Goal: Information Seeking & Learning: Find specific fact

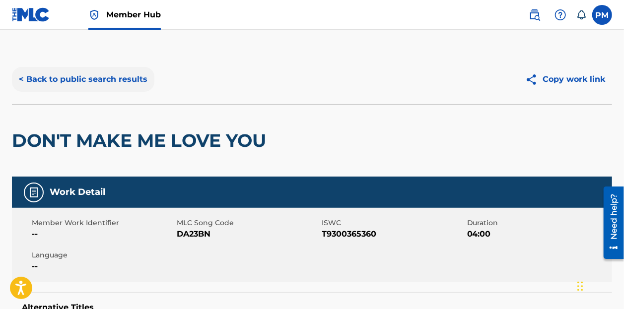
click at [110, 78] on button "< Back to public search results" at bounding box center [83, 79] width 142 height 25
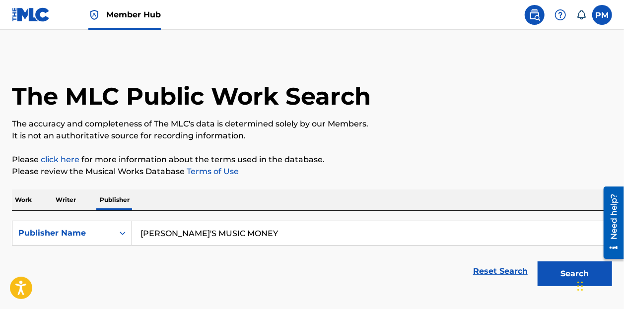
scroll to position [65, 0]
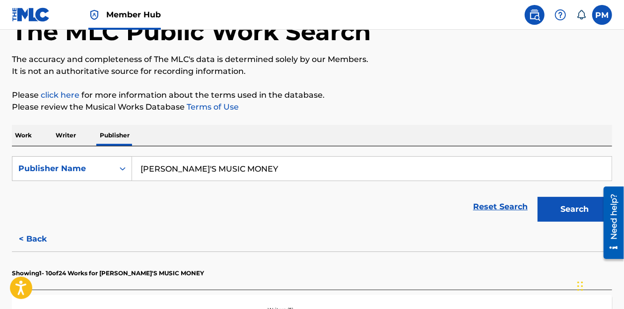
click at [22, 134] on p "Work" at bounding box center [23, 135] width 23 height 21
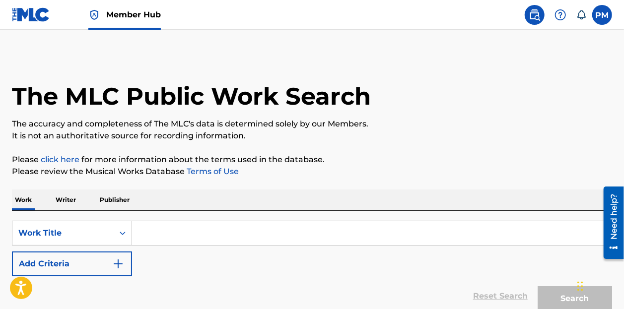
click at [201, 232] on input "Search Form" at bounding box center [371, 233] width 479 height 24
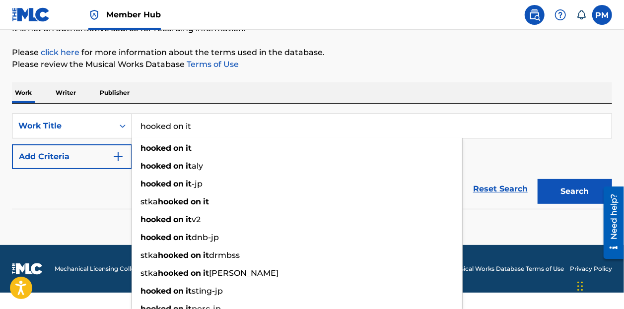
scroll to position [116, 0]
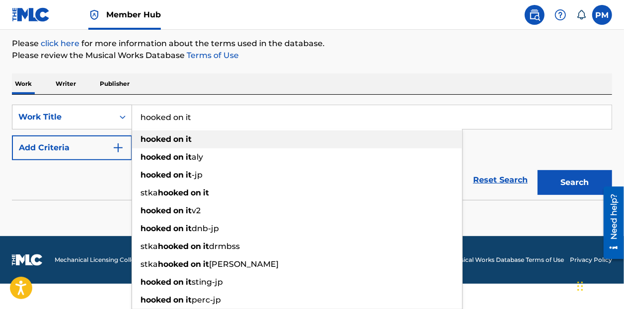
type input "hooked on it"
click at [177, 136] on strong "on" at bounding box center [178, 138] width 10 height 9
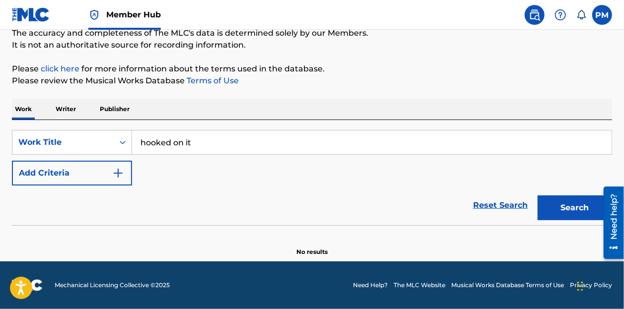
scroll to position [90, 0]
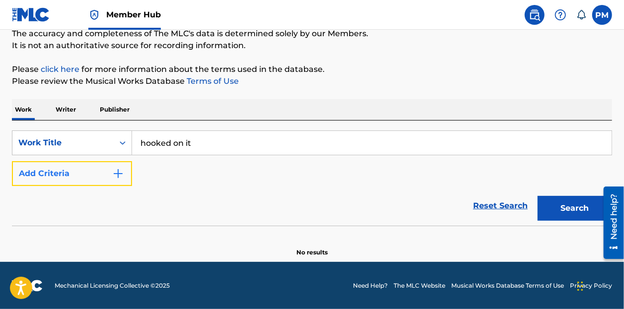
click at [81, 177] on button "Add Criteria" at bounding box center [72, 173] width 120 height 25
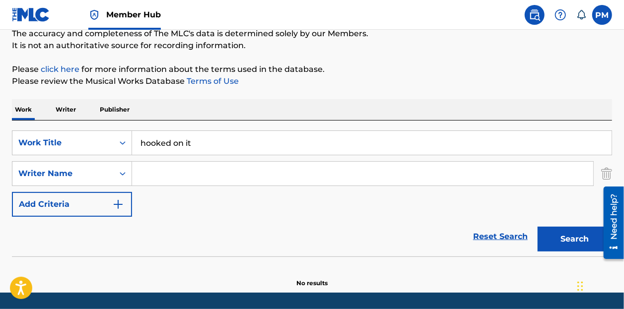
click at [194, 165] on input "Search Form" at bounding box center [362, 174] width 461 height 24
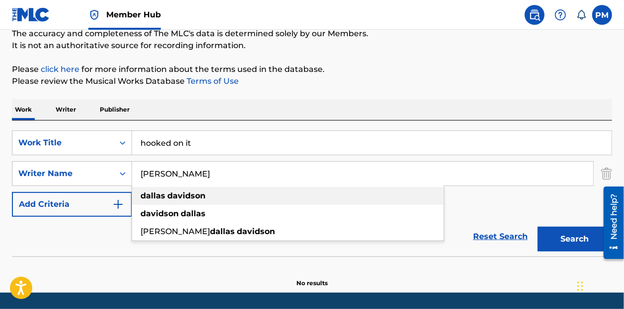
type input "[PERSON_NAME]"
click at [194, 196] on strong "davidson" at bounding box center [186, 195] width 38 height 9
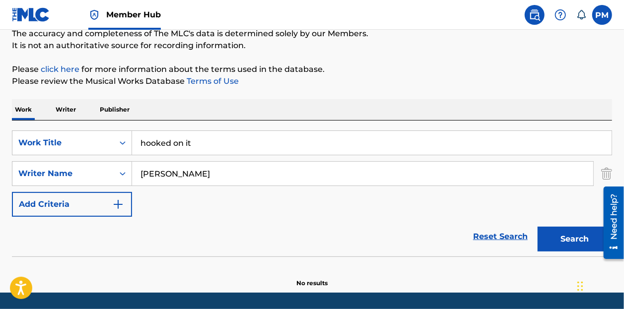
scroll to position [121, 0]
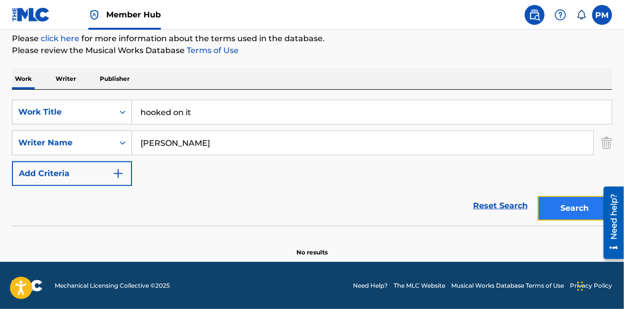
click at [568, 198] on button "Search" at bounding box center [574, 208] width 74 height 25
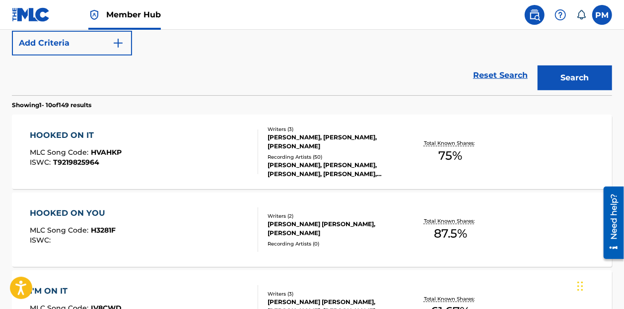
scroll to position [252, 0]
click at [230, 160] on div "HOOKED ON IT MLC Song Code : HVAHKP ISWC : T9219825964" at bounding box center [144, 151] width 228 height 45
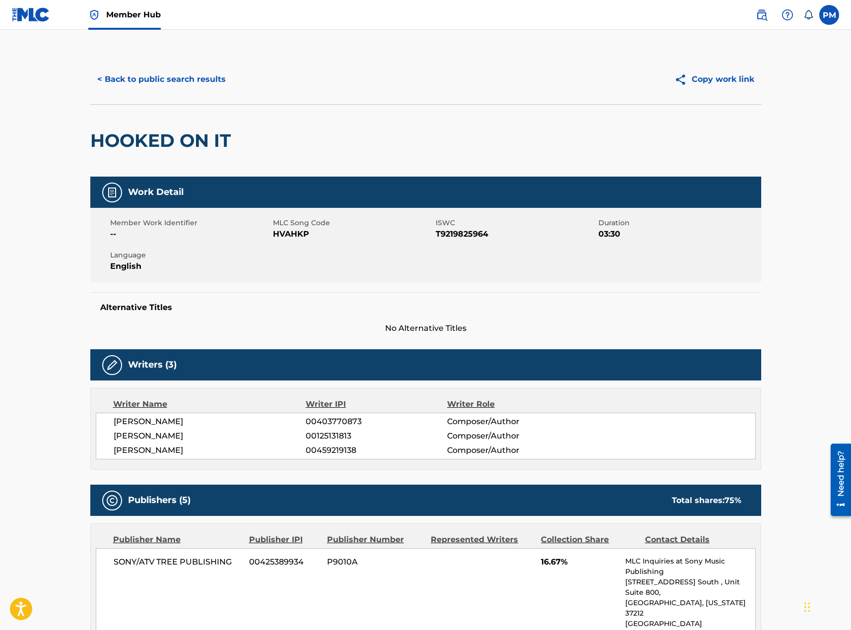
click at [139, 65] on div "< Back to public search results Copy work link" at bounding box center [425, 80] width 671 height 50
click at [146, 76] on button "< Back to public search results" at bounding box center [161, 79] width 142 height 25
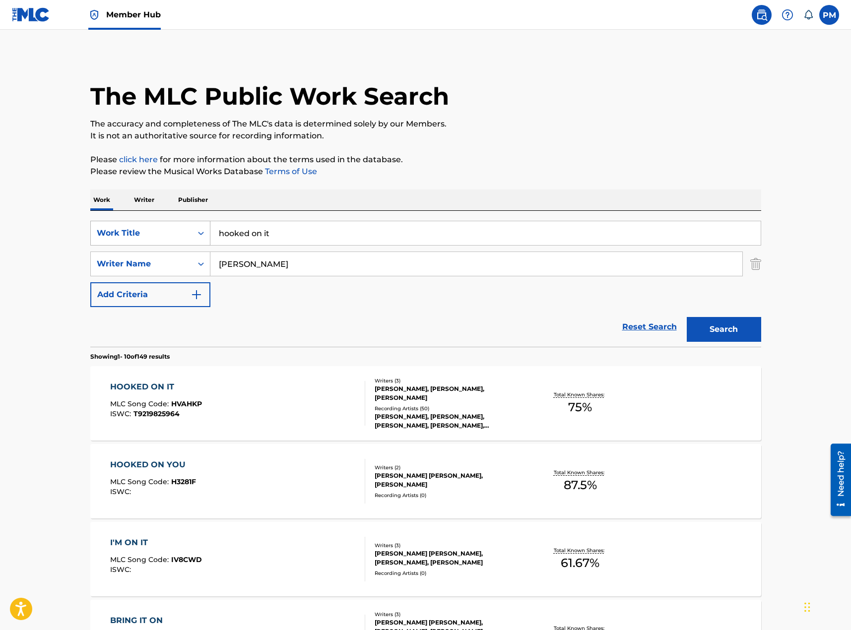
drag, startPoint x: 282, startPoint y: 242, endPoint x: 170, endPoint y: 222, distance: 113.4
click at [173, 237] on div "SearchWithCriteria97570511-610d-4a3d-b62a-fc8fba2b4d5b Work Title hooked on it" at bounding box center [425, 233] width 671 height 25
type input "one of them girls"
click at [623, 309] on button "Search" at bounding box center [724, 329] width 74 height 25
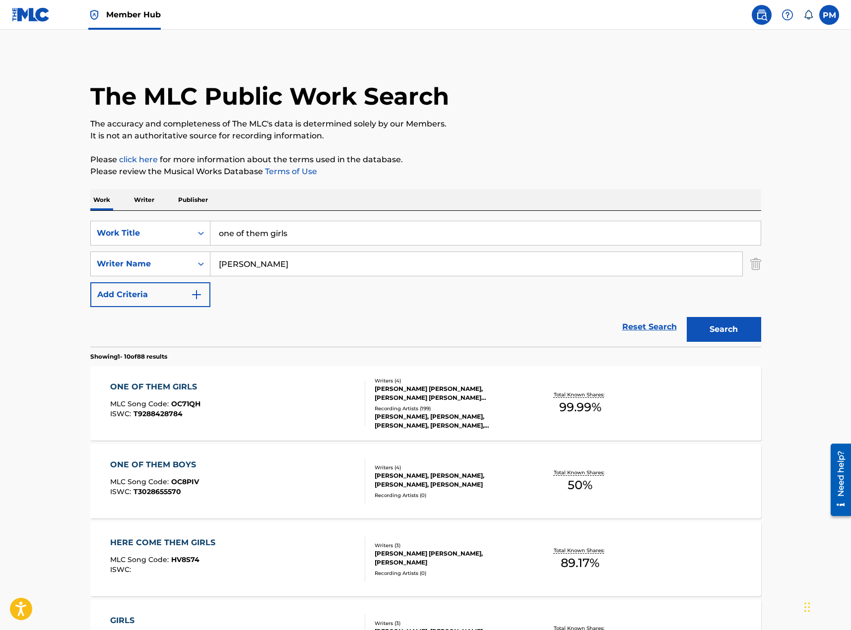
click at [283, 309] on div "ONE OF THEM GIRLS MLC Song Code : OC71QH ISWC : T9288428784" at bounding box center [237, 403] width 255 height 45
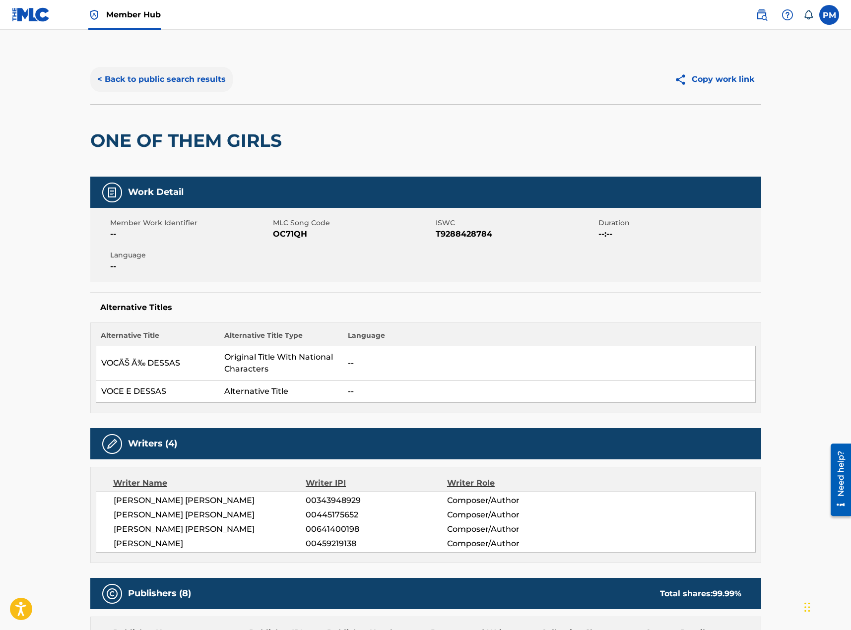
click at [154, 81] on button "< Back to public search results" at bounding box center [161, 79] width 142 height 25
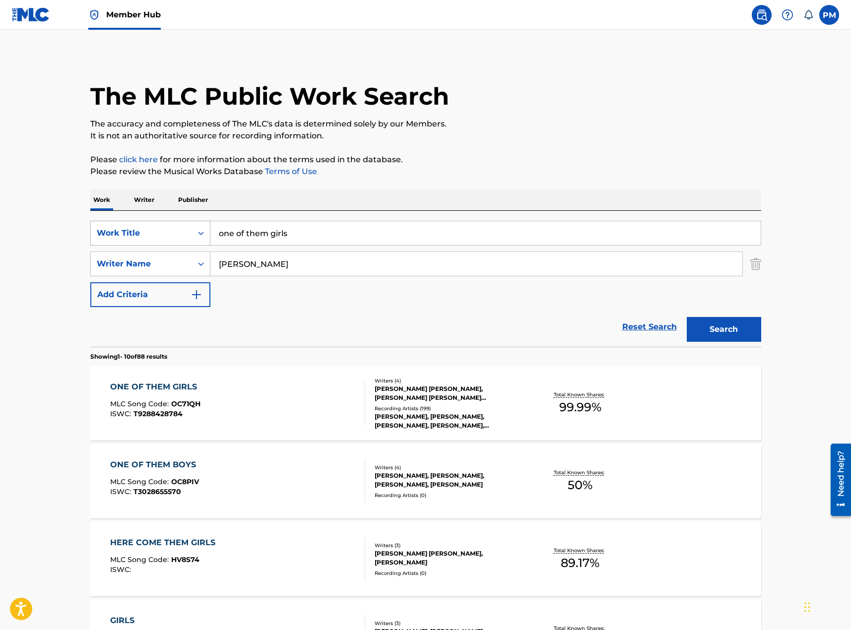
drag, startPoint x: 303, startPoint y: 239, endPoint x: 182, endPoint y: 224, distance: 122.5
click at [182, 224] on div "SearchWithCriteria97570511-610d-4a3d-b62a-fc8fba2b4d5b Work Title one of them g…" at bounding box center [425, 233] width 671 height 25
type input "what makes you country"
click at [623, 309] on button "Search" at bounding box center [724, 329] width 74 height 25
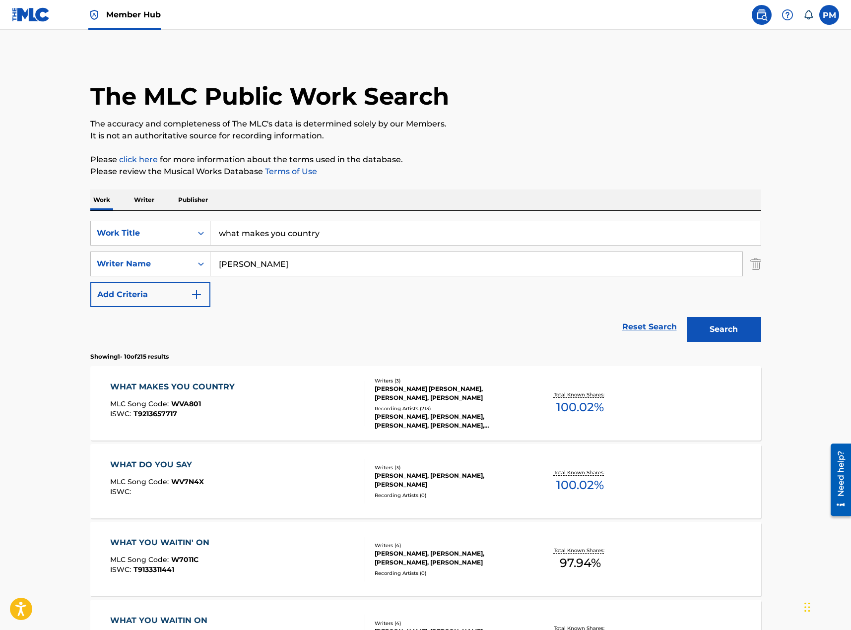
click at [283, 309] on div "WHAT MAKES YOU COUNTRY MLC Song Code : WVA801 ISWC : T9213657717" at bounding box center [237, 403] width 255 height 45
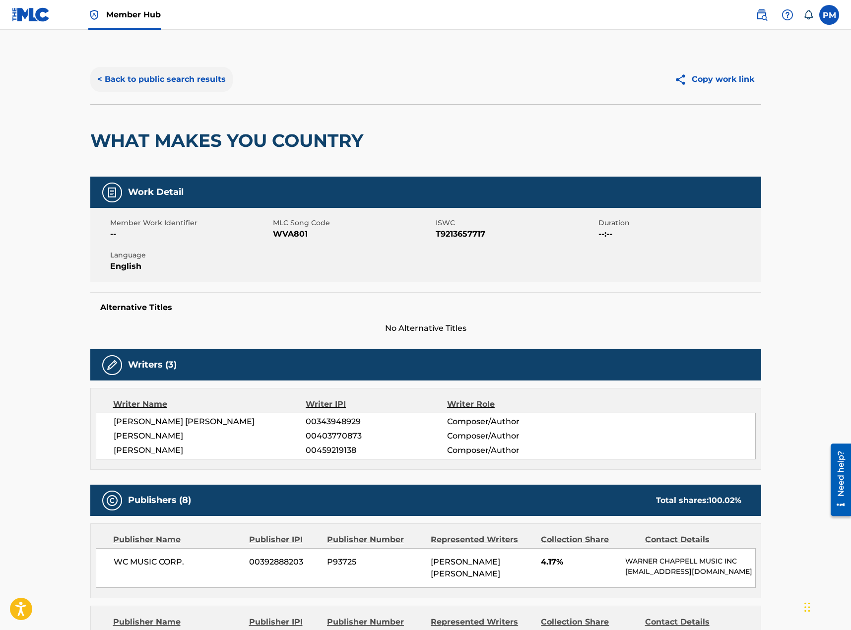
click at [157, 80] on button "< Back to public search results" at bounding box center [161, 79] width 142 height 25
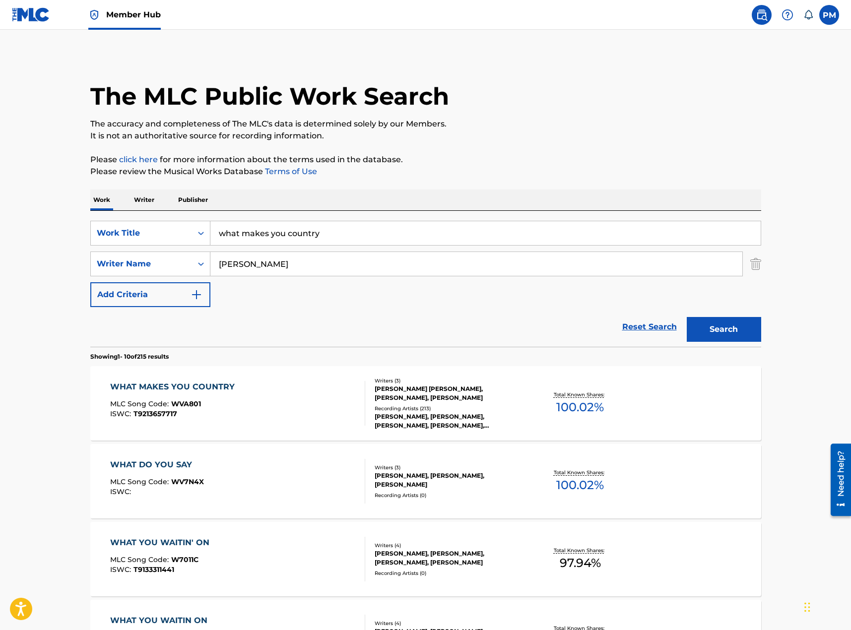
drag, startPoint x: 346, startPoint y: 227, endPoint x: 195, endPoint y: 215, distance: 151.8
click at [195, 215] on div "SearchWithCriteria97570511-610d-4a3d-b62a-fc8fba2b4d5b Work Title what makes yo…" at bounding box center [425, 279] width 671 height 136
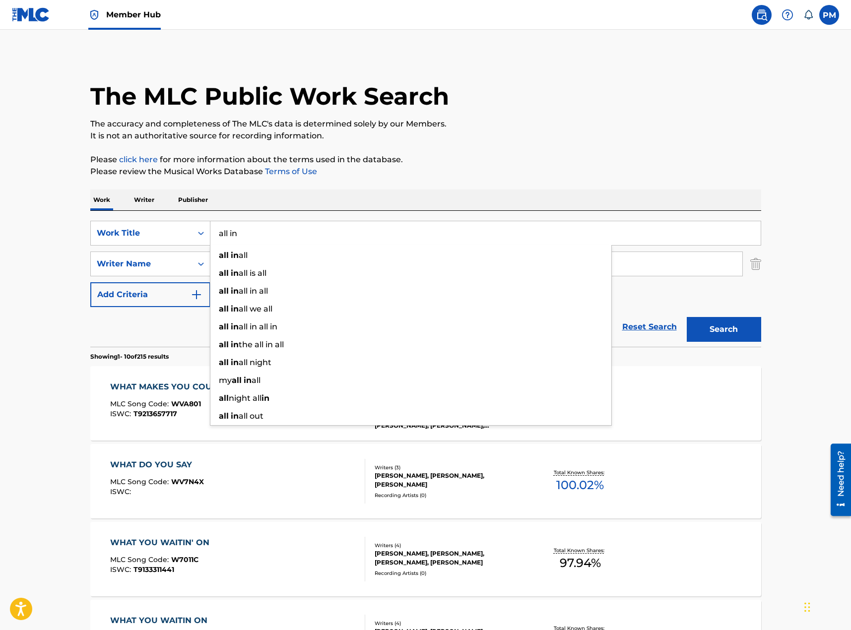
type input "all in"
click at [623, 309] on button "Search" at bounding box center [724, 329] width 74 height 25
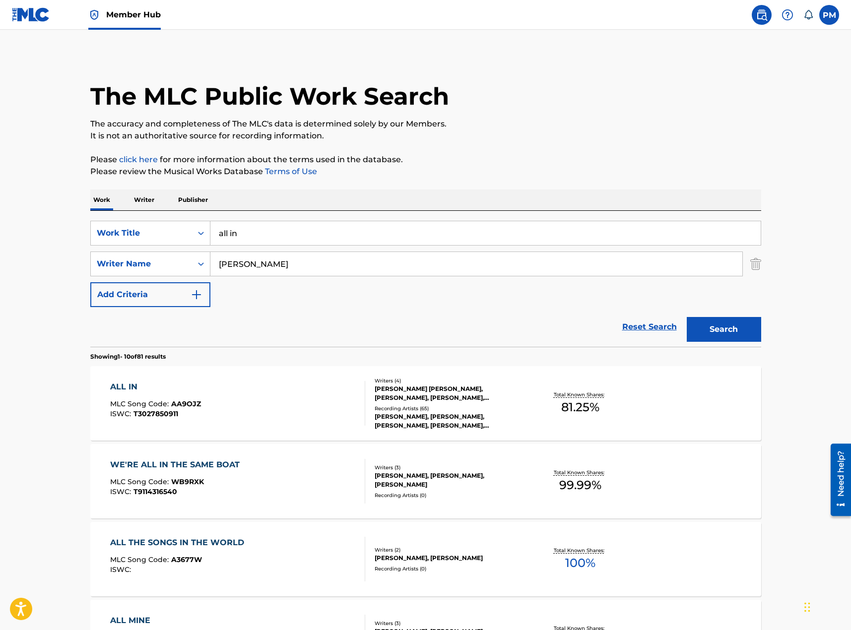
click at [327, 309] on div "ALL IN MLC Song Code : AA9OJZ ISWC : T3027850911" at bounding box center [237, 403] width 255 height 45
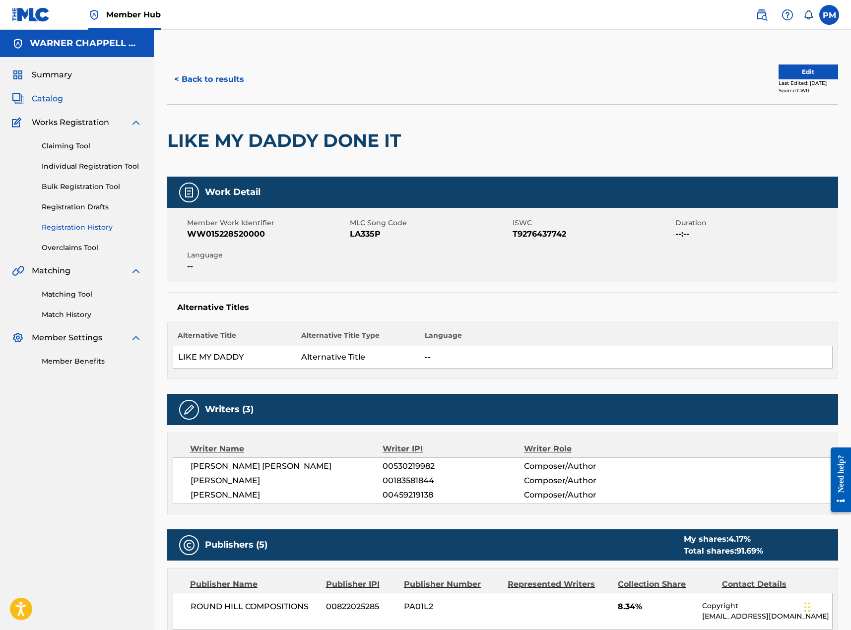
click at [77, 222] on link "Registration History" at bounding box center [92, 227] width 100 height 10
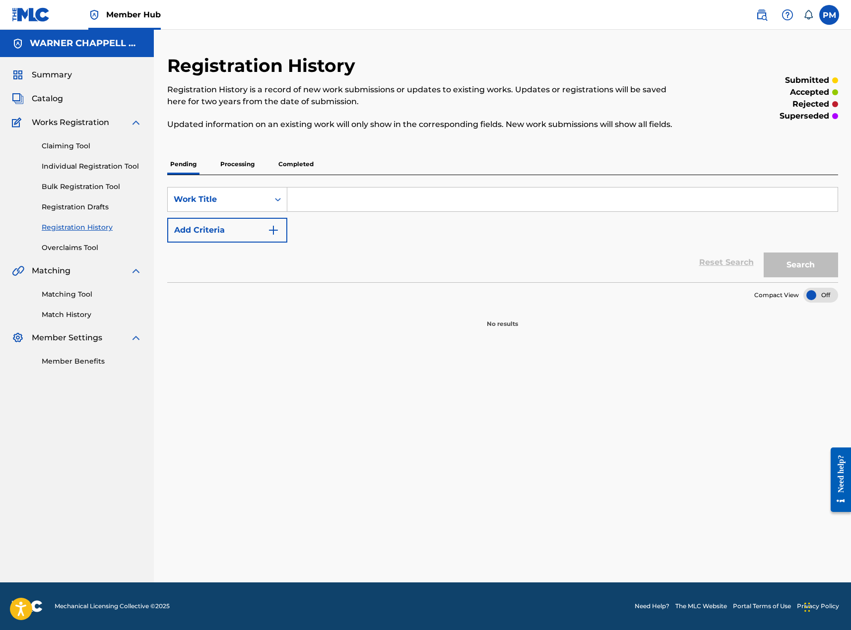
click at [293, 163] on p "Completed" at bounding box center [295, 164] width 41 height 21
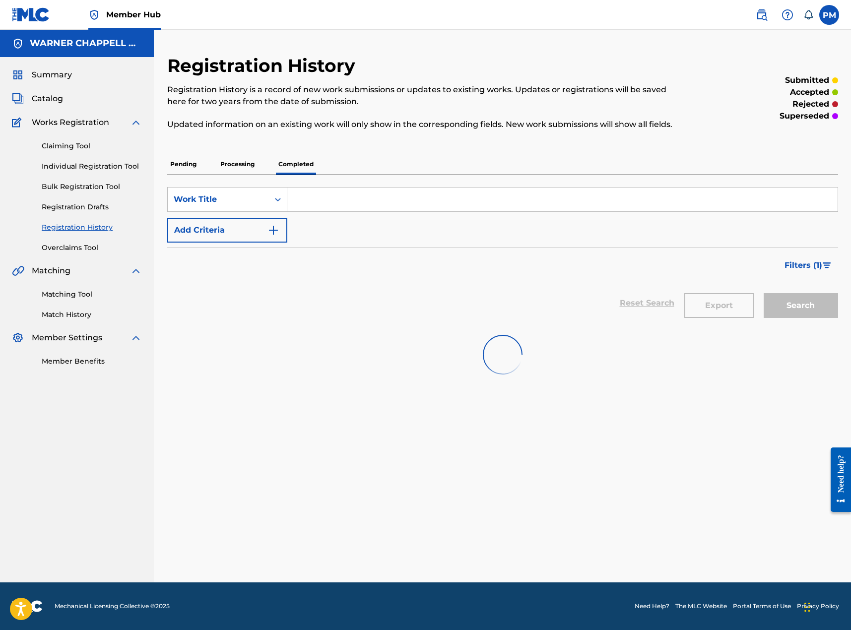
click at [370, 205] on input "Search Form" at bounding box center [562, 200] width 550 height 24
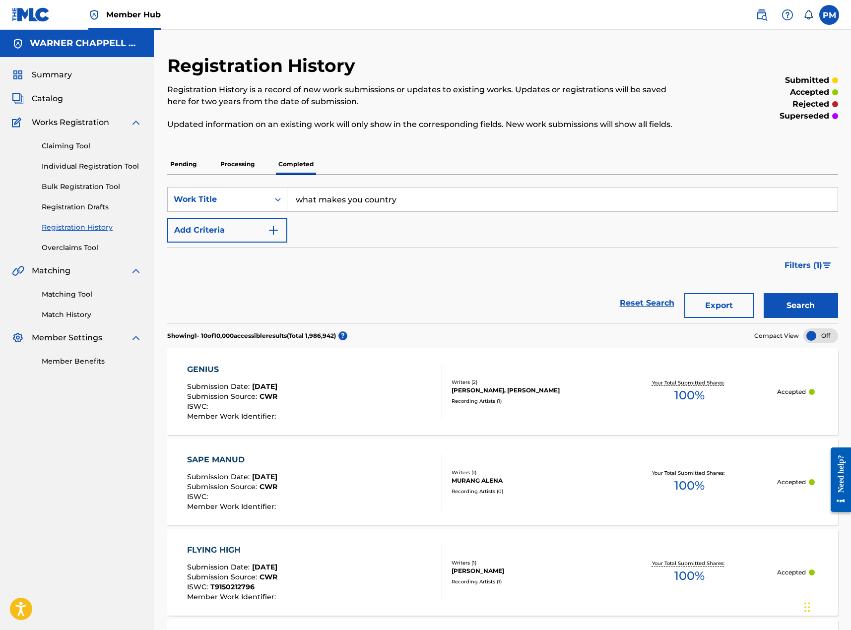
type input "what makes you country"
click at [623, 293] on button "Search" at bounding box center [801, 305] width 74 height 25
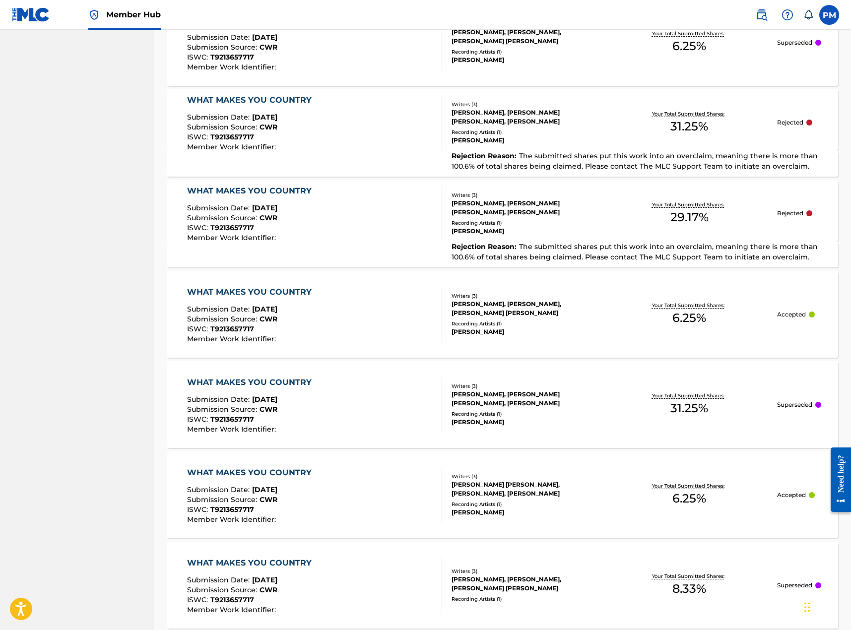
scroll to position [287, 0]
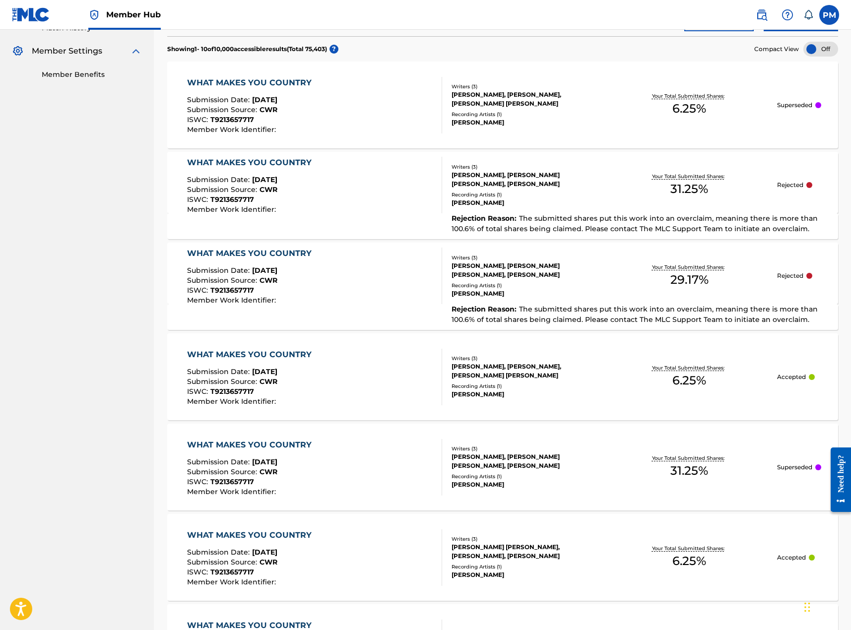
click at [372, 278] on div "WHAT MAKES YOU COUNTRY Submission Date : Aug 18, 2025 Submission Source : CWR I…" at bounding box center [314, 276] width 255 height 57
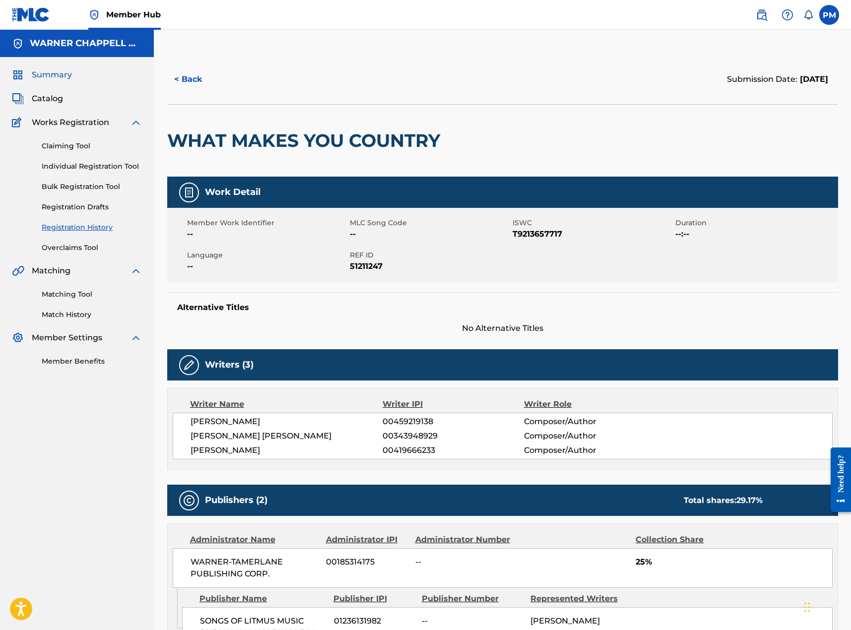
click at [53, 75] on span "Summary" at bounding box center [52, 75] width 40 height 12
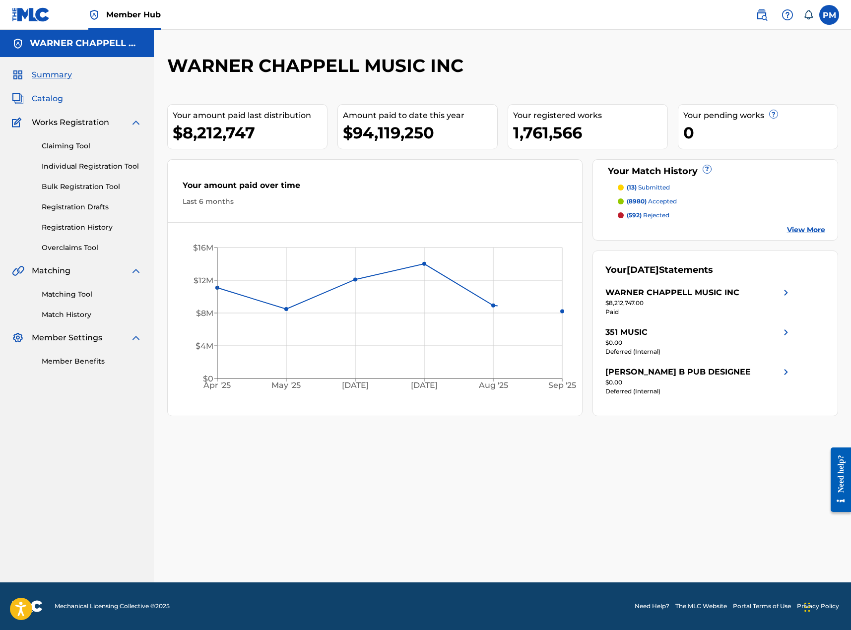
click at [60, 103] on span "Catalog" at bounding box center [47, 99] width 31 height 12
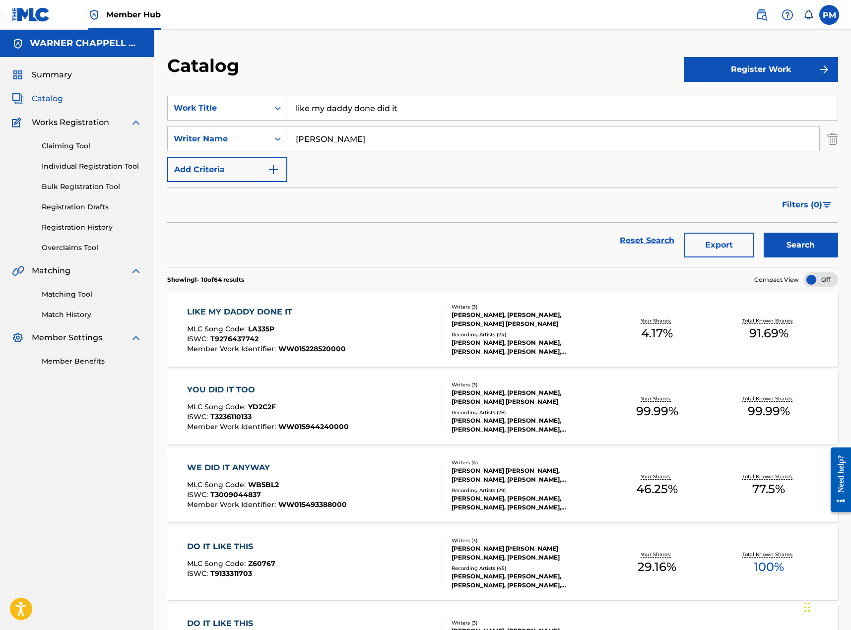
drag, startPoint x: 333, startPoint y: 103, endPoint x: 233, endPoint y: 81, distance: 102.1
click at [236, 96] on div "SearchWithCriteriaba96fa7d-5e6b-43d2-923a-df480a3c30ed Work Title like my daddy…" at bounding box center [502, 108] width 671 height 25
type input "what makes you country"
click at [374, 126] on strong "country" at bounding box center [382, 130] width 32 height 9
click at [623, 245] on button "Search" at bounding box center [801, 245] width 74 height 25
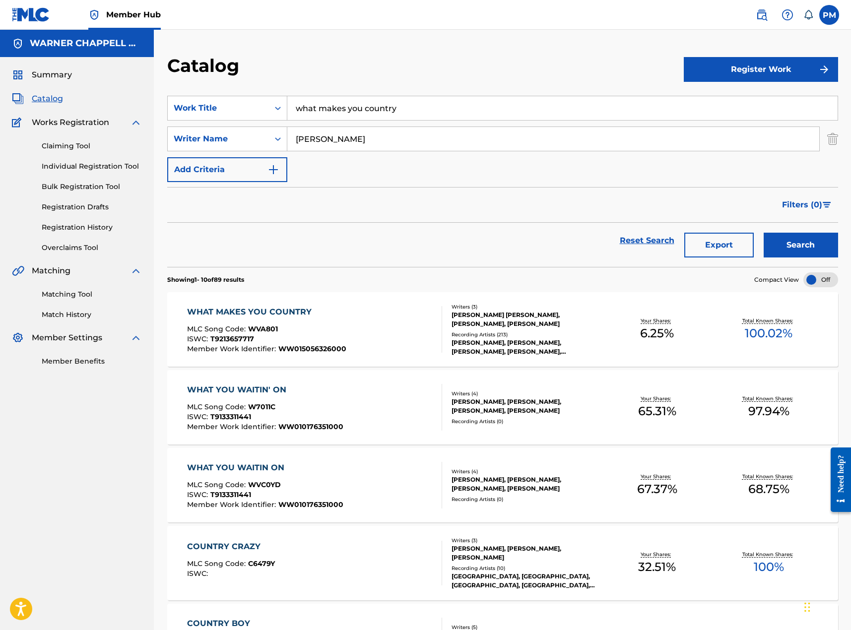
click at [602, 309] on div "Your Shares: 6.25 %" at bounding box center [657, 330] width 112 height 30
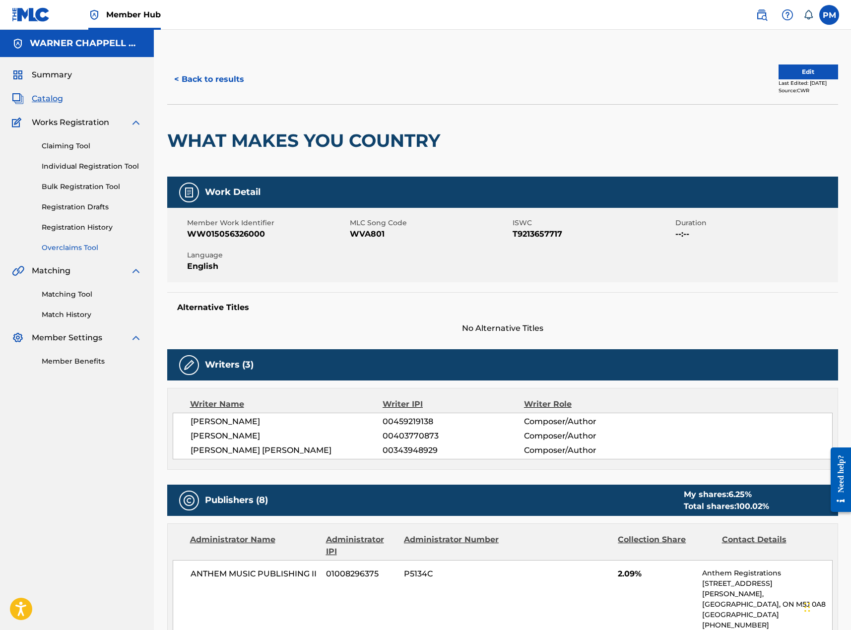
click at [87, 246] on link "Overclaims Tool" at bounding box center [92, 248] width 100 height 10
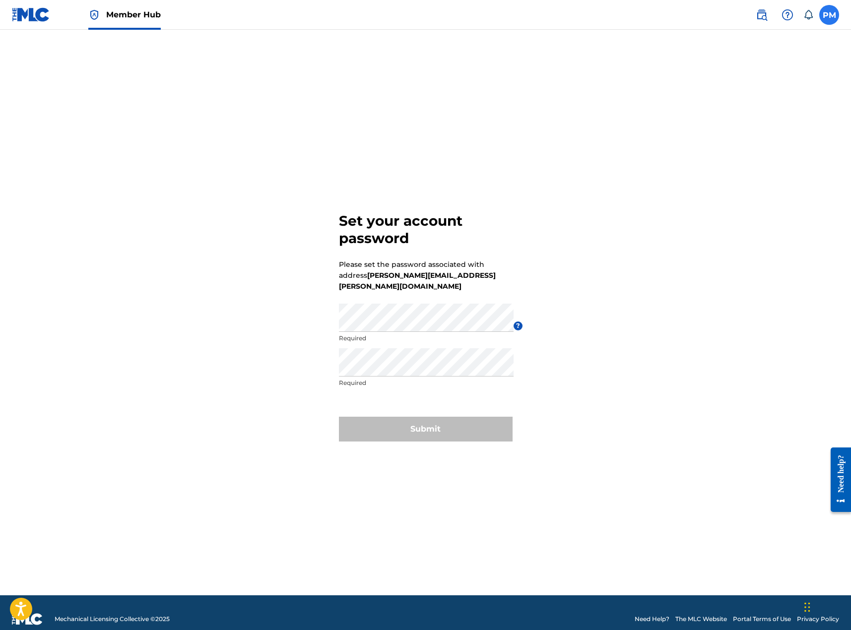
click at [828, 12] on label at bounding box center [829, 15] width 20 height 20
click at [829, 15] on input "PM [PERSON_NAME] [PERSON_NAME][EMAIL_ADDRESS][DOMAIN_NAME] Notification Prefere…" at bounding box center [829, 15] width 0 height 0
click at [719, 269] on div "Set your account password Please set the password associated with address [PERS…" at bounding box center [425, 325] width 695 height 541
click at [277, 311] on div "Set your account password Please set the password associated with address [PERS…" at bounding box center [425, 325] width 695 height 541
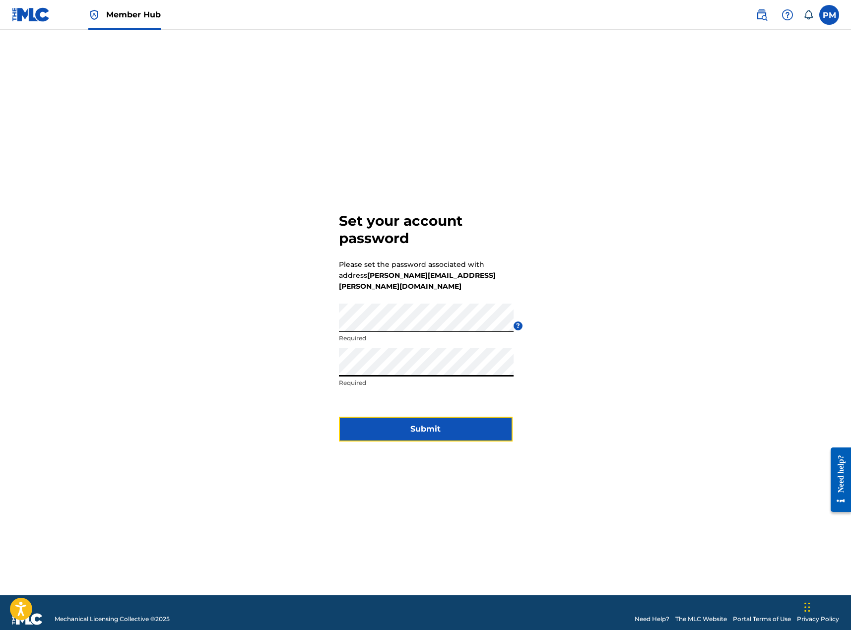
click at [456, 424] on button "Submit" at bounding box center [426, 429] width 174 height 25
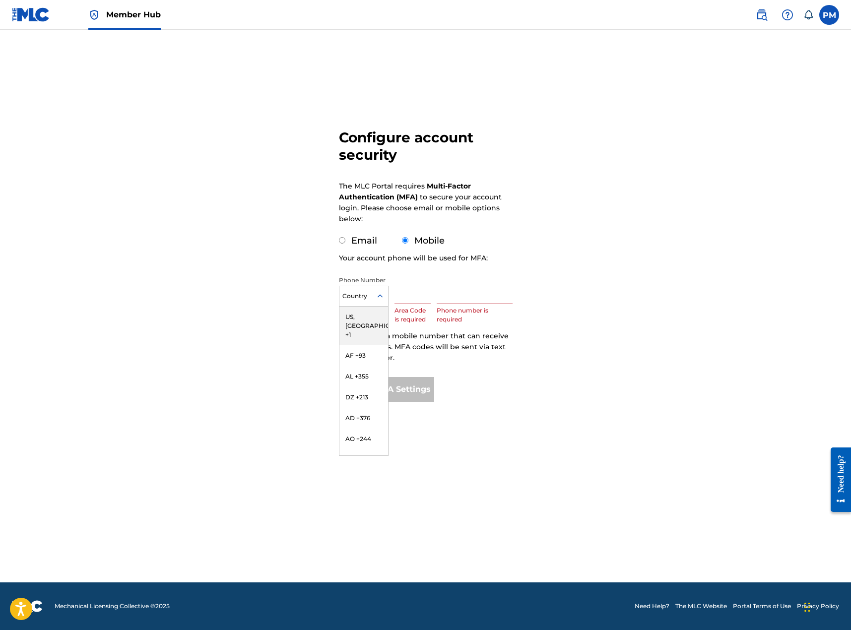
click at [373, 295] on div at bounding box center [363, 296] width 49 height 11
click at [358, 315] on div "US, CA +1" at bounding box center [363, 326] width 49 height 39
click at [404, 298] on input "text" at bounding box center [412, 290] width 37 height 28
type input "412"
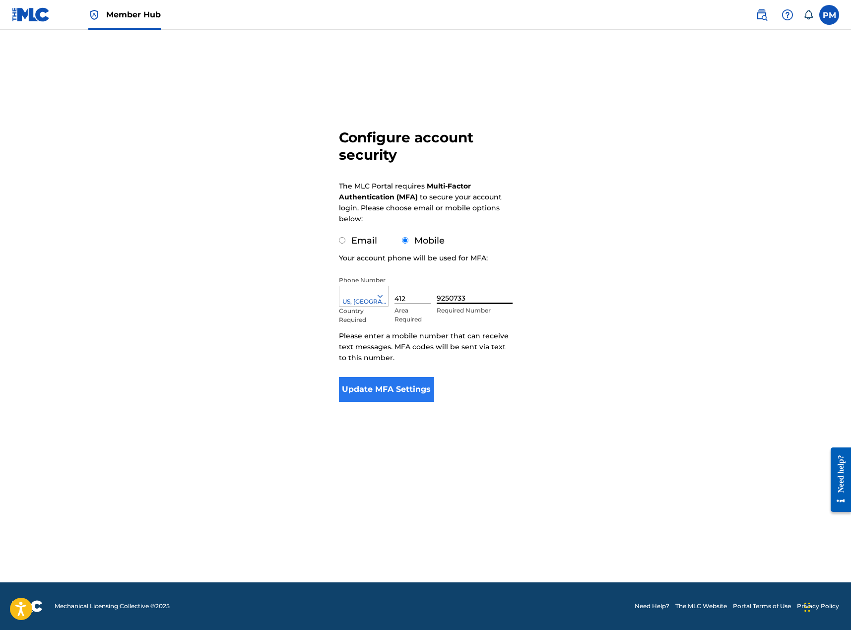
type input "9250733"
click at [409, 388] on button "Update MFA Settings" at bounding box center [387, 389] width 96 height 25
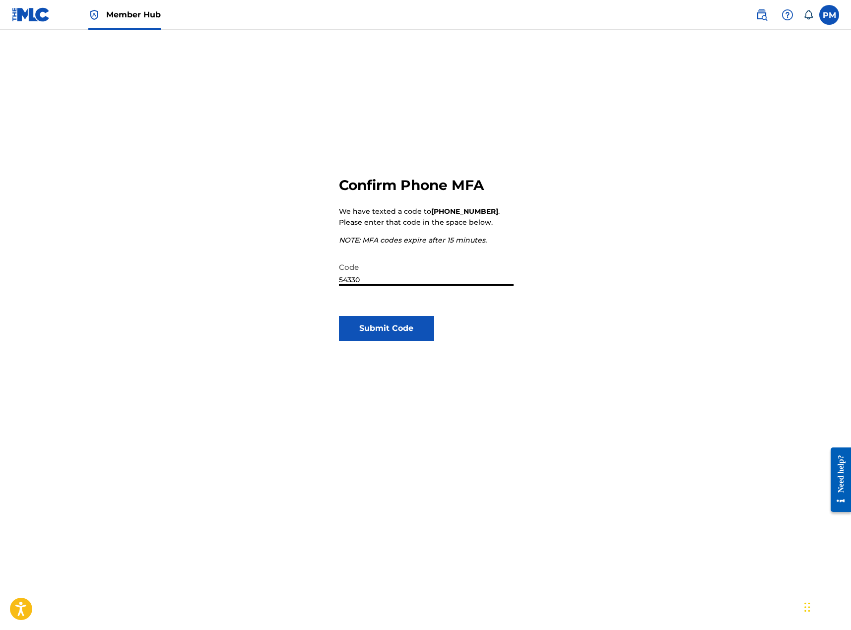
type input "543308"
click button "Submit Code" at bounding box center [387, 328] width 96 height 25
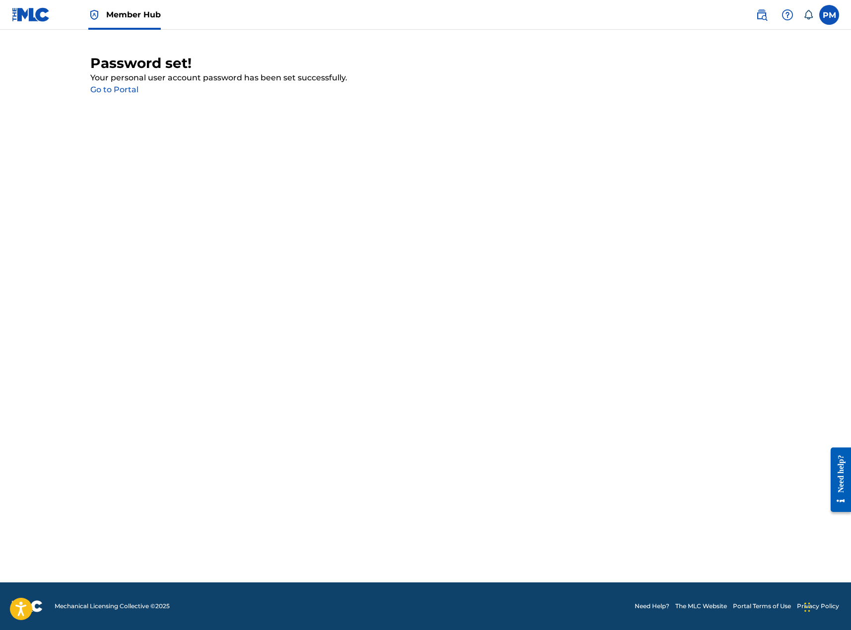
click at [129, 87] on link "Go to Portal" at bounding box center [114, 89] width 48 height 9
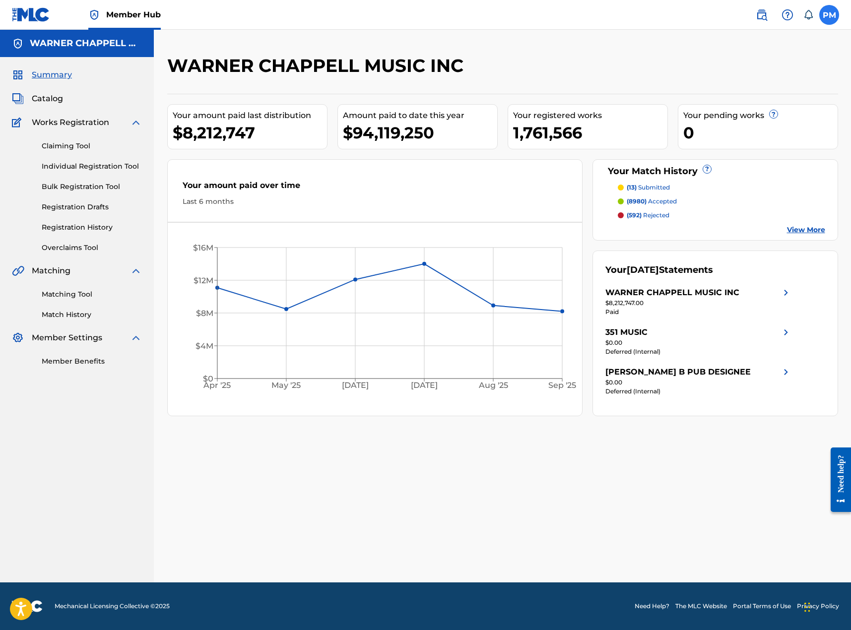
click at [831, 19] on label at bounding box center [829, 15] width 20 height 20
click at [829, 15] on input "PM Phil May phil.may@warnerchappell.com Notification Preferences Profile Log out" at bounding box center [829, 15] width 0 height 0
click at [733, 139] on p "Log out" at bounding box center [732, 140] width 23 height 9
click at [829, 15] on input "PM Phil May phil.may@warnerchappell.com Notification Preferences Profile Log out" at bounding box center [829, 15] width 0 height 0
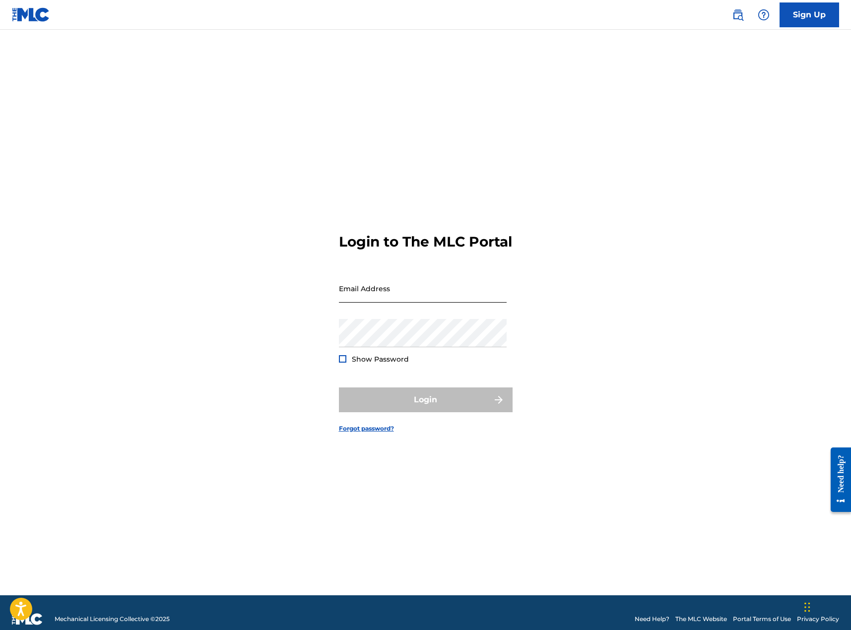
click at [446, 294] on input "Email Address" at bounding box center [423, 288] width 168 height 28
type input "jessica.dorow@warnerchappell.com"
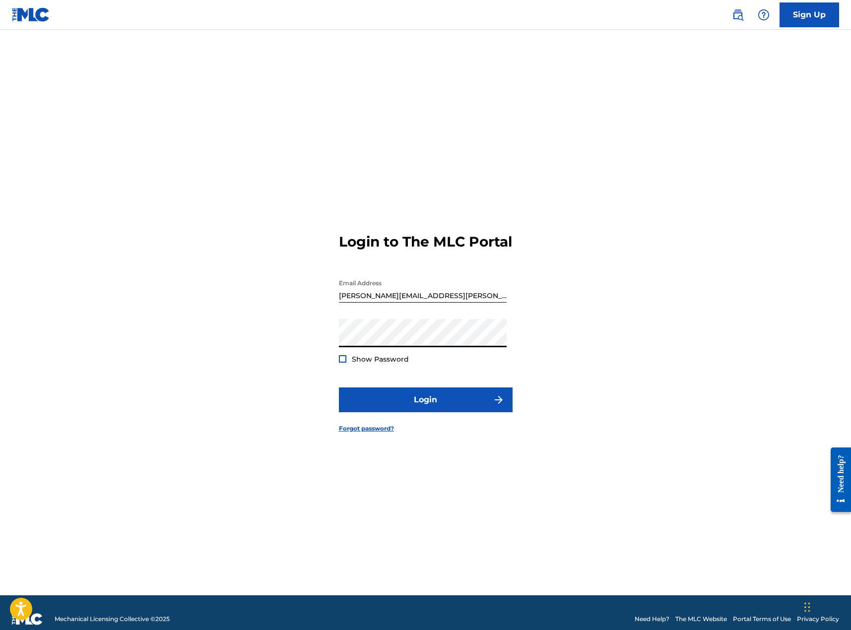
click at [339, 388] on button "Login" at bounding box center [426, 400] width 174 height 25
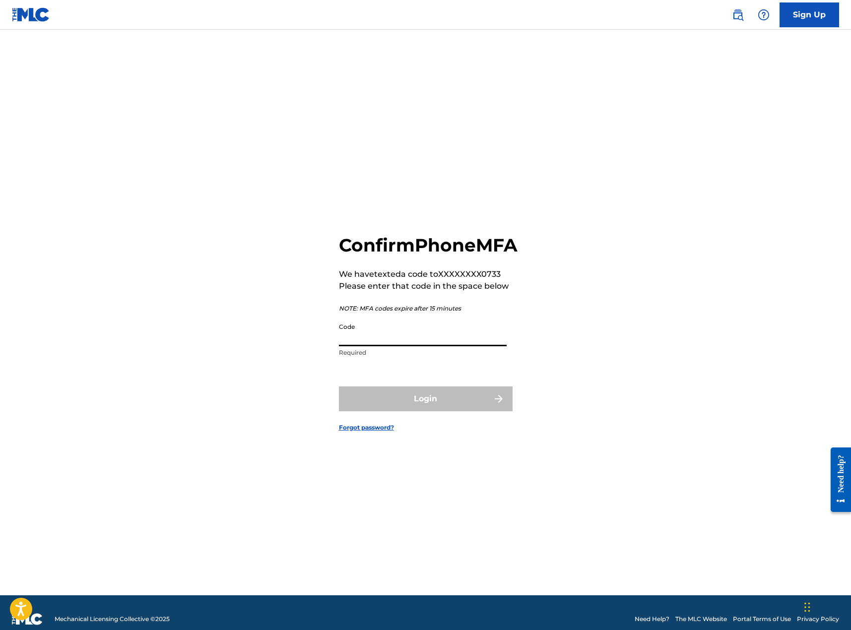
click at [476, 346] on input "Code" at bounding box center [423, 332] width 168 height 28
type input "212809"
click at [339, 387] on button "Login" at bounding box center [426, 399] width 174 height 25
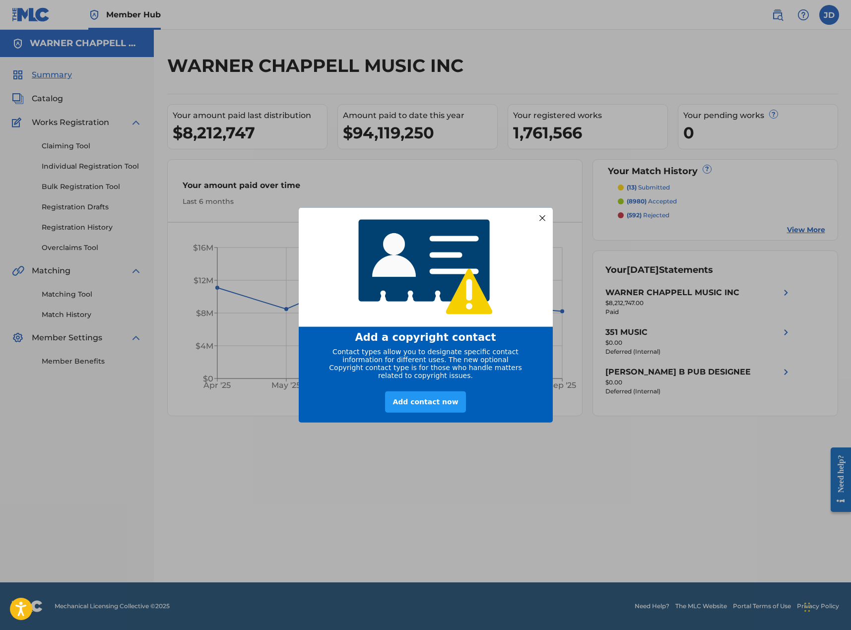
click at [546, 217] on div at bounding box center [541, 217] width 13 height 13
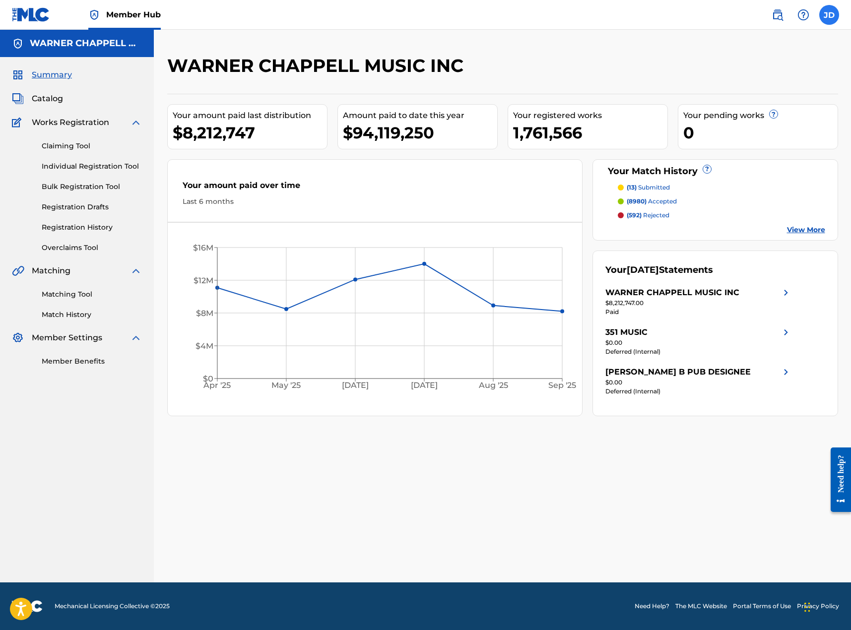
click at [833, 22] on label at bounding box center [829, 15] width 20 height 20
click at [829, 15] on input "JD Jessica Dorow jessica.dorow@warnerchappell.com Notification Preferences Prof…" at bounding box center [829, 15] width 0 height 0
click at [764, 107] on link "Notification Preferences" at bounding box center [757, 106] width 73 height 9
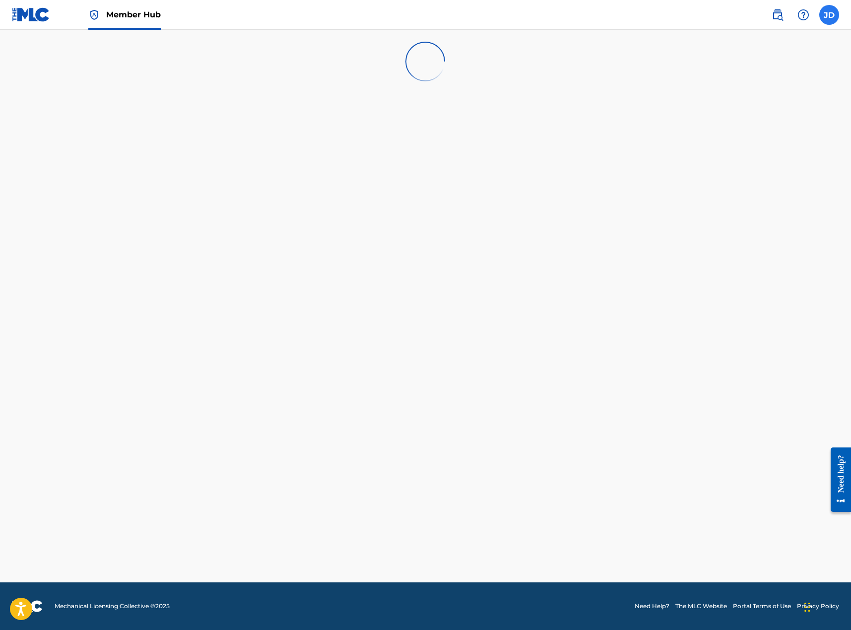
click at [835, 20] on label at bounding box center [829, 15] width 20 height 20
click at [829, 15] on input "JD Jessica Dorow jessica.dorow@warnerchappell.com Notification Preferences Prof…" at bounding box center [829, 15] width 0 height 0
click at [729, 126] on link "Profile" at bounding box center [731, 123] width 20 height 9
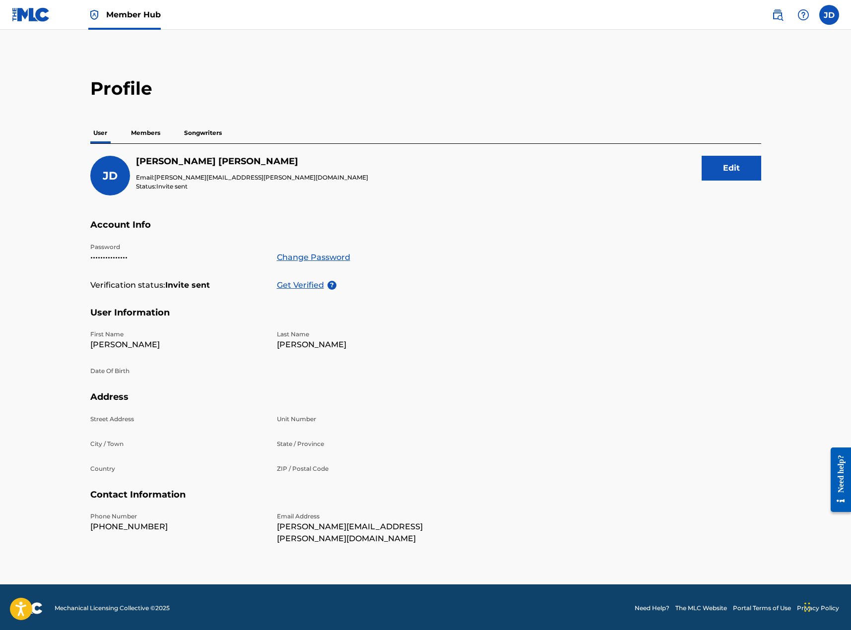
click at [148, 133] on p "Members" at bounding box center [145, 133] width 35 height 21
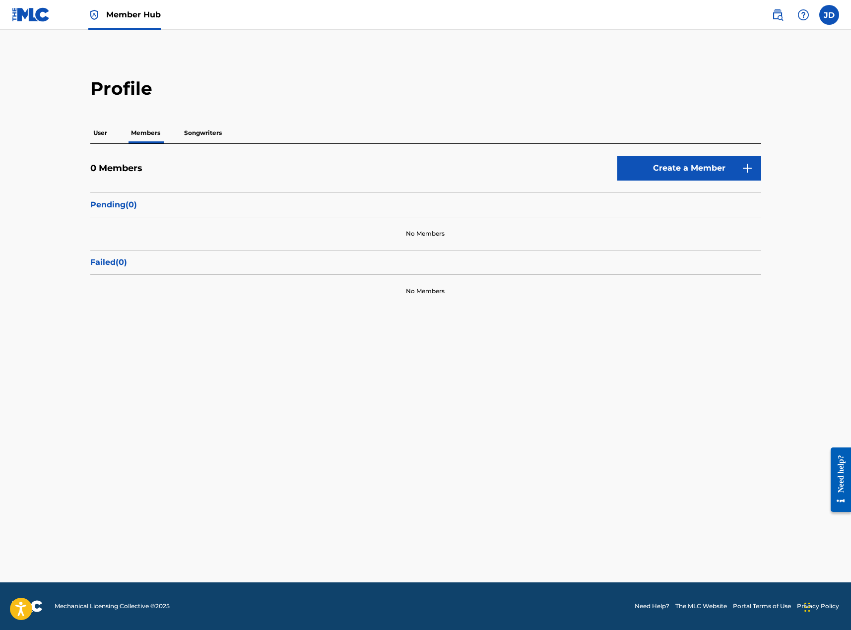
click at [104, 132] on p "User" at bounding box center [100, 133] width 20 height 21
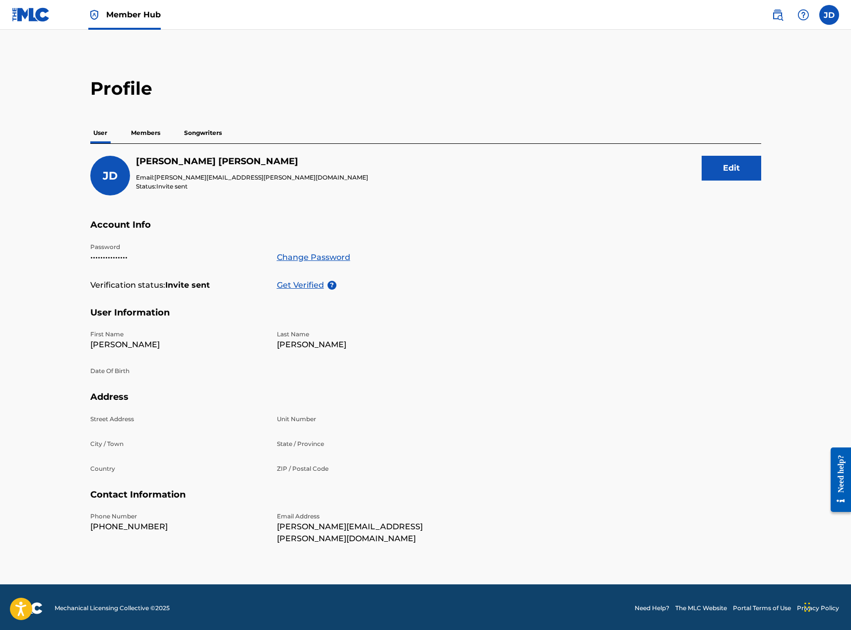
click at [130, 28] on div "Member Hub" at bounding box center [124, 14] width 72 height 29
click at [124, 19] on span "Member Hub" at bounding box center [133, 14] width 55 height 11
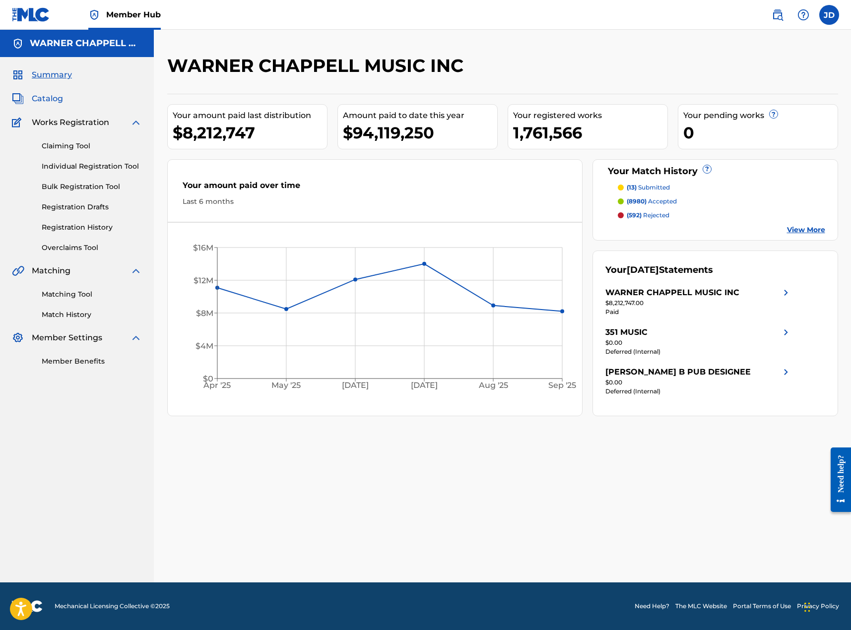
click at [57, 98] on span "Catalog" at bounding box center [47, 99] width 31 height 12
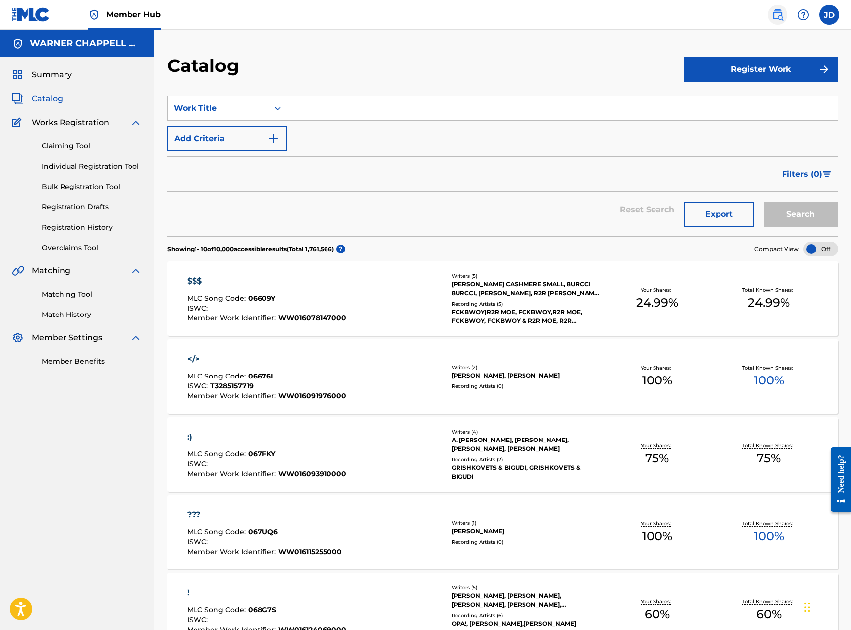
drag, startPoint x: 779, startPoint y: 17, endPoint x: 773, endPoint y: 12, distance: 7.4
click at [779, 17] on img at bounding box center [778, 15] width 12 height 12
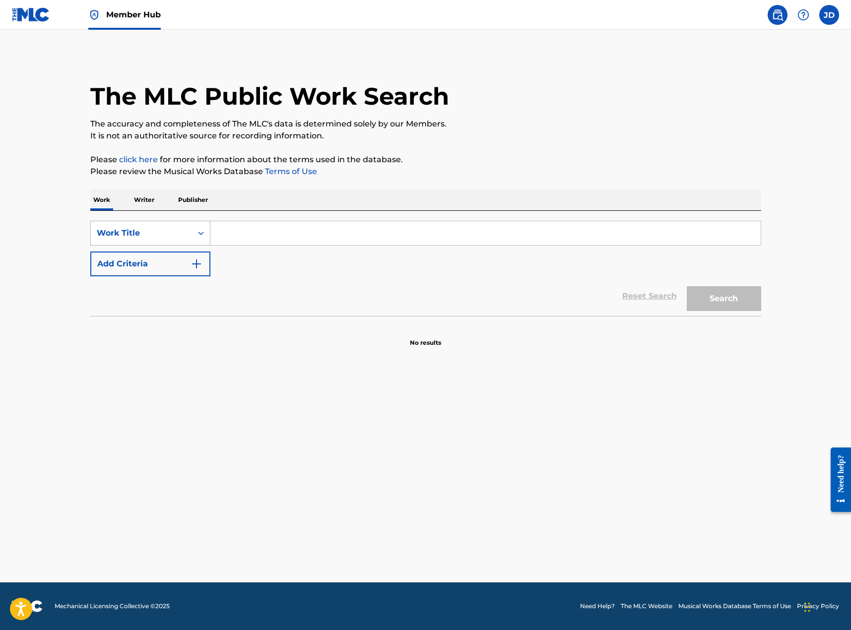
click at [166, 229] on div "Work Title" at bounding box center [141, 233] width 89 height 12
click at [267, 231] on input "Search Form" at bounding box center [485, 233] width 550 height 24
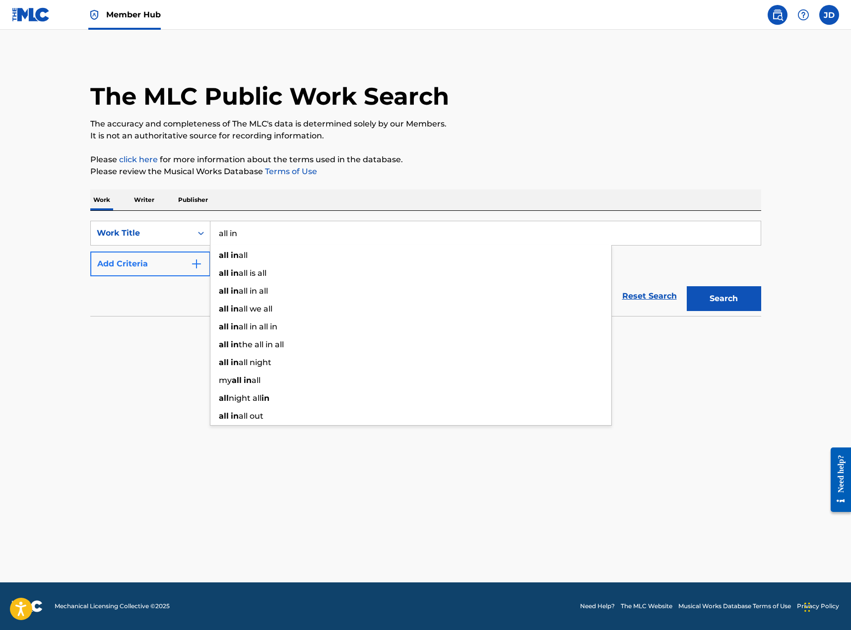
type input "all in"
click at [191, 272] on button "Add Criteria" at bounding box center [150, 264] width 120 height 25
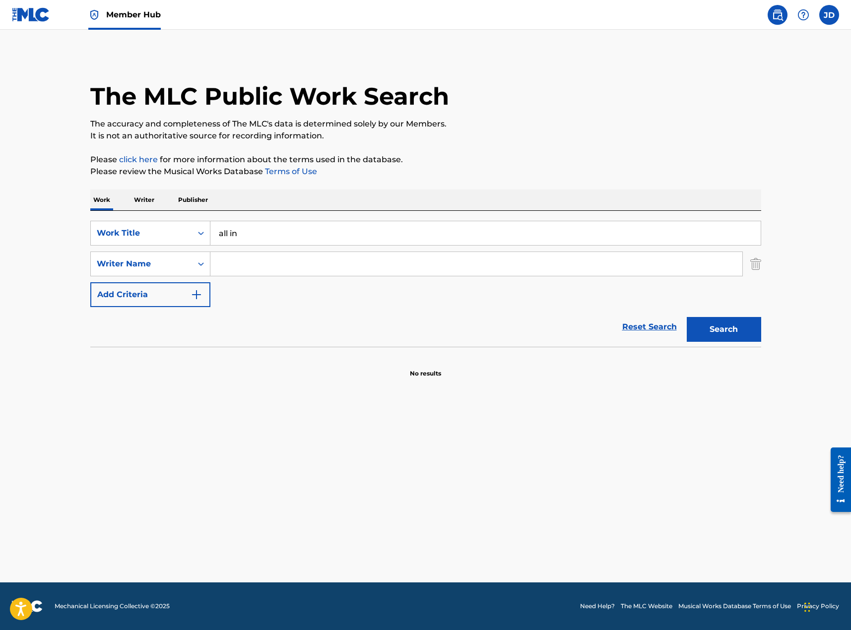
click at [236, 273] on input "Search Form" at bounding box center [476, 264] width 532 height 24
type input "[PERSON_NAME]"
click at [687, 317] on button "Search" at bounding box center [724, 329] width 74 height 25
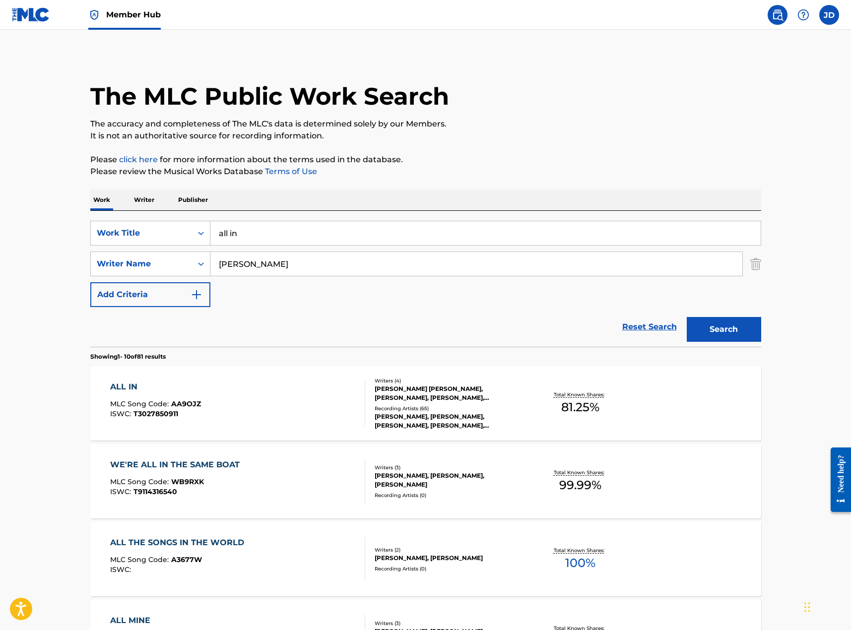
click at [301, 411] on div "ALL IN MLC Song Code : AA9OJZ ISWC : T3027850911" at bounding box center [237, 403] width 255 height 45
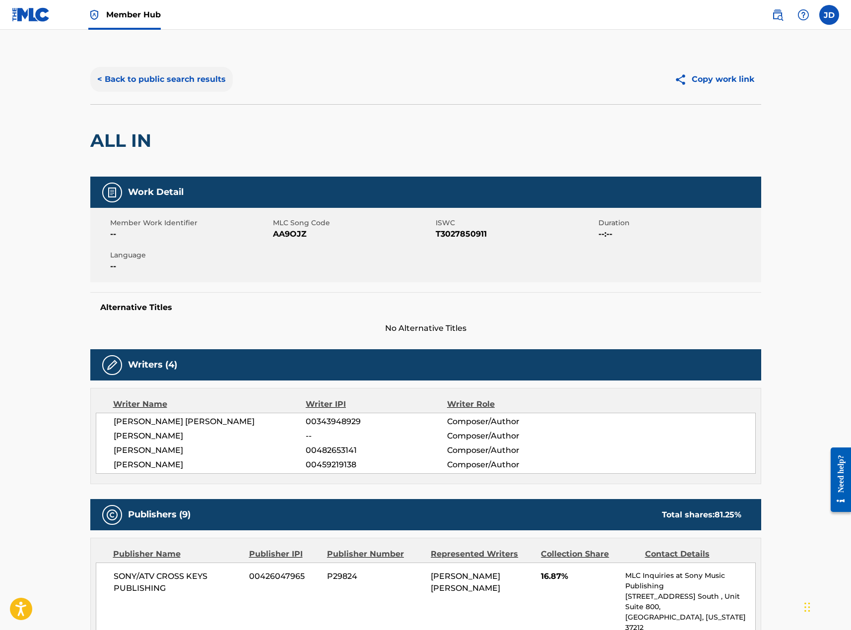
click at [166, 87] on button "< Back to public search results" at bounding box center [161, 79] width 142 height 25
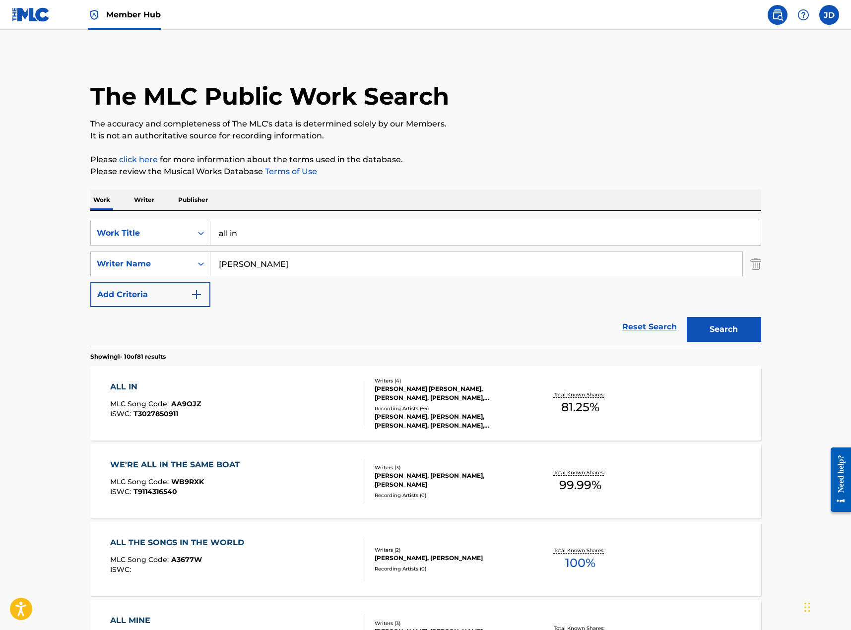
drag, startPoint x: 351, startPoint y: 236, endPoint x: 223, endPoint y: 223, distance: 128.7
click at [223, 223] on input "all in" at bounding box center [485, 233] width 550 height 24
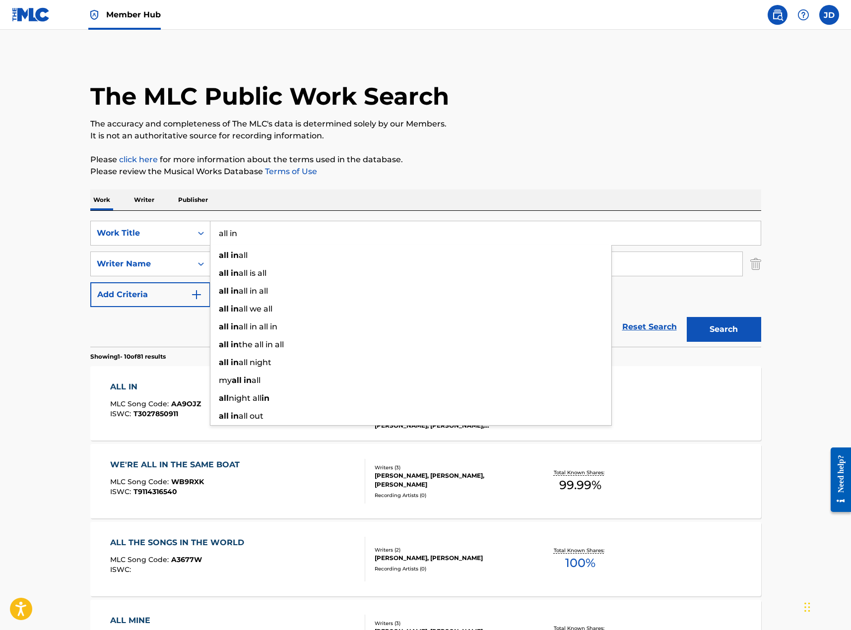
type input "a"
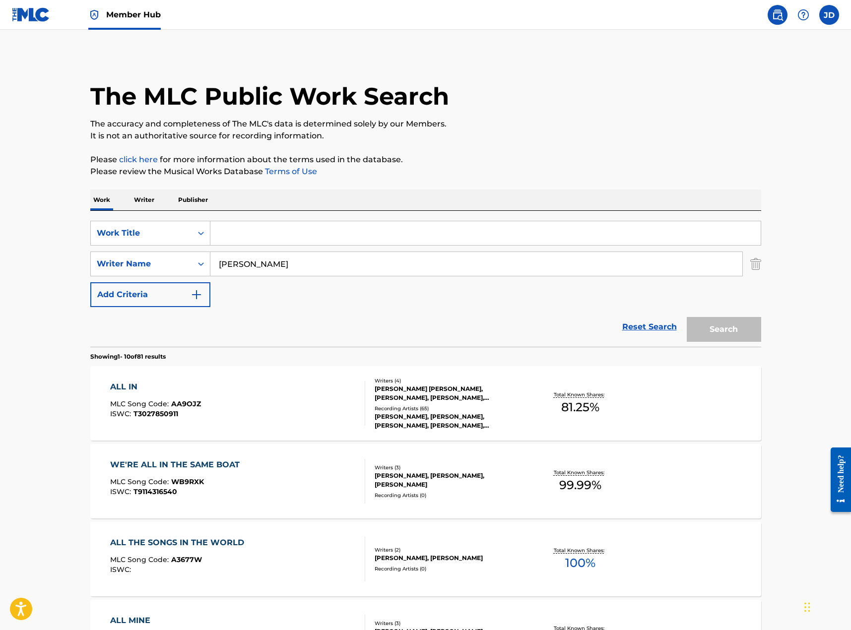
paste input "BOOTS BESIDE YOUR BED"
type input "BOOTS BESIDE YOUR BED"
click at [687, 317] on button "Search" at bounding box center [724, 329] width 74 height 25
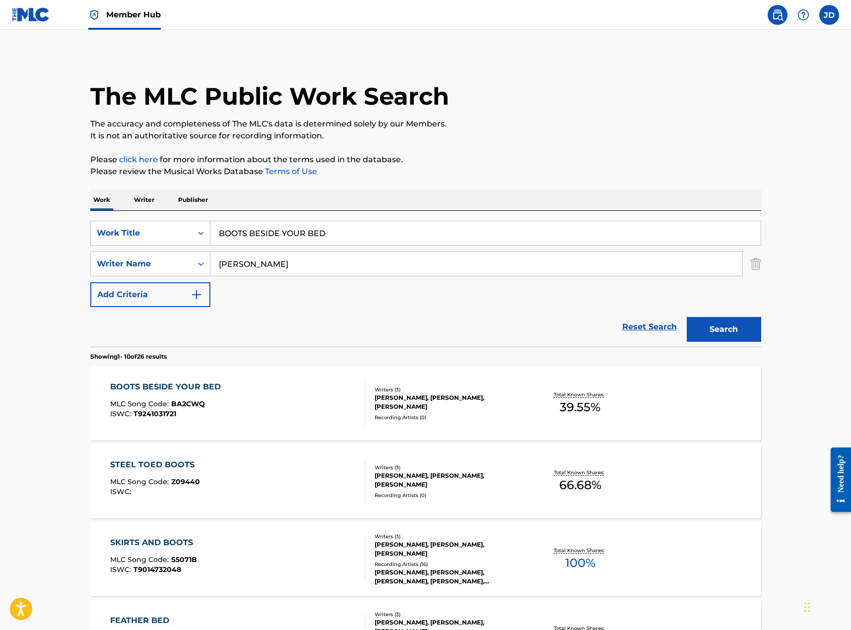
click at [270, 393] on div "BOOTS BESIDE YOUR BED MLC Song Code : BA2CWQ ISWC : T9241031721" at bounding box center [237, 403] width 255 height 45
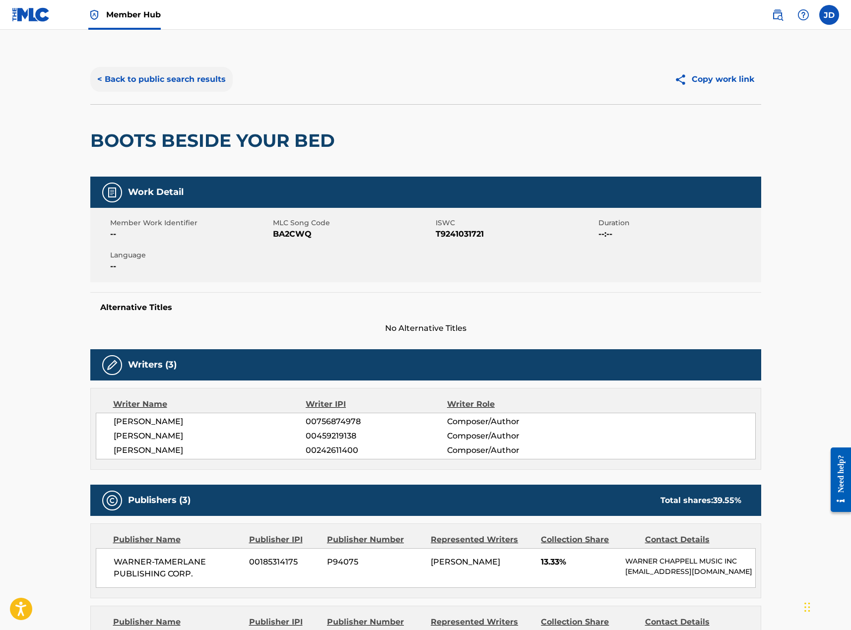
click at [177, 82] on button "< Back to public search results" at bounding box center [161, 79] width 142 height 25
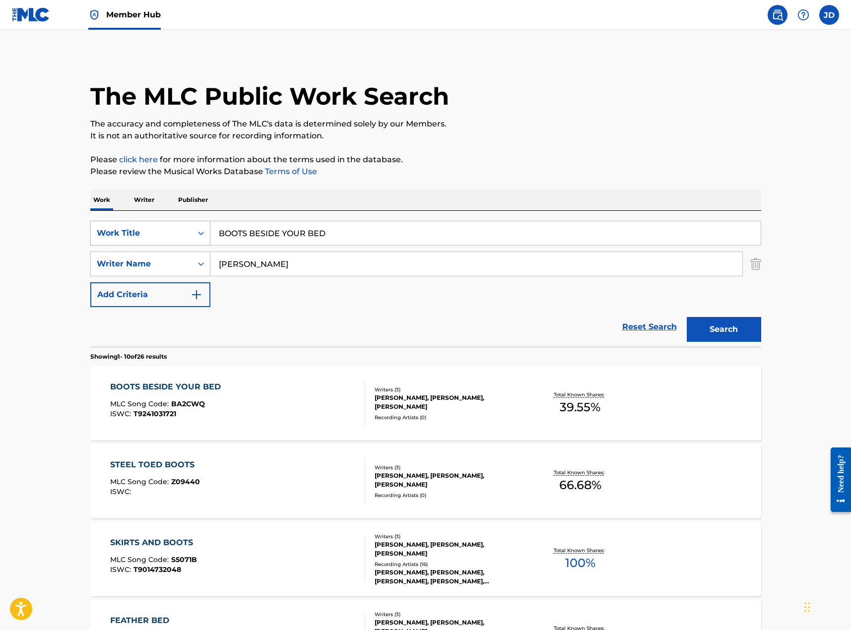
drag, startPoint x: 343, startPoint y: 231, endPoint x: 164, endPoint y: 238, distance: 179.3
click at [164, 238] on div "SearchWithCriteriaab139dde-8c38-4d9e-a2e9-6f01d9c78f3a Work Title BOOTS BESIDE …" at bounding box center [425, 233] width 671 height 25
paste input "RING IT ON OVER"
type input "BRING IT ON OVER"
click at [687, 317] on button "Search" at bounding box center [724, 329] width 74 height 25
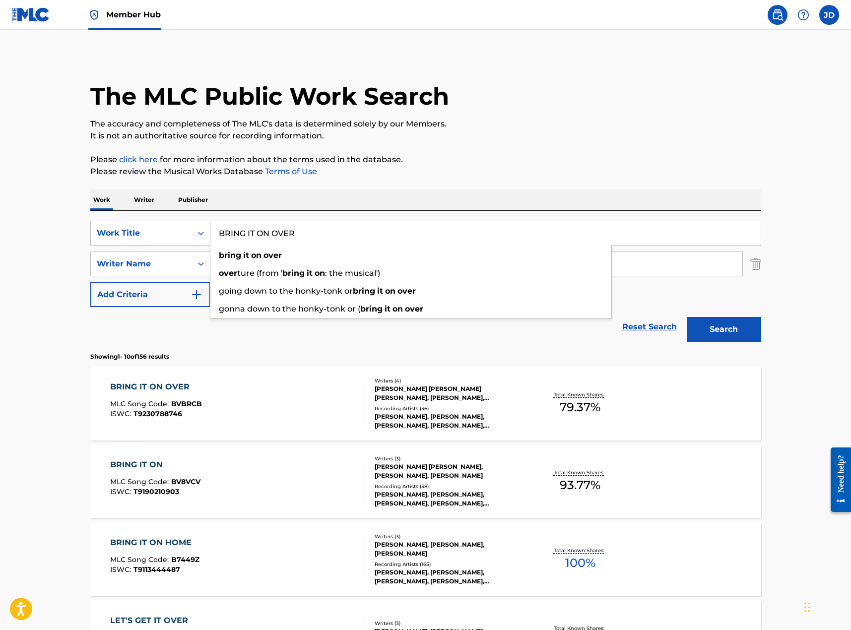
click at [323, 396] on div "BRING IT ON OVER MLC Song Code : BVBRCB ISWC : T9230788746" at bounding box center [237, 403] width 255 height 45
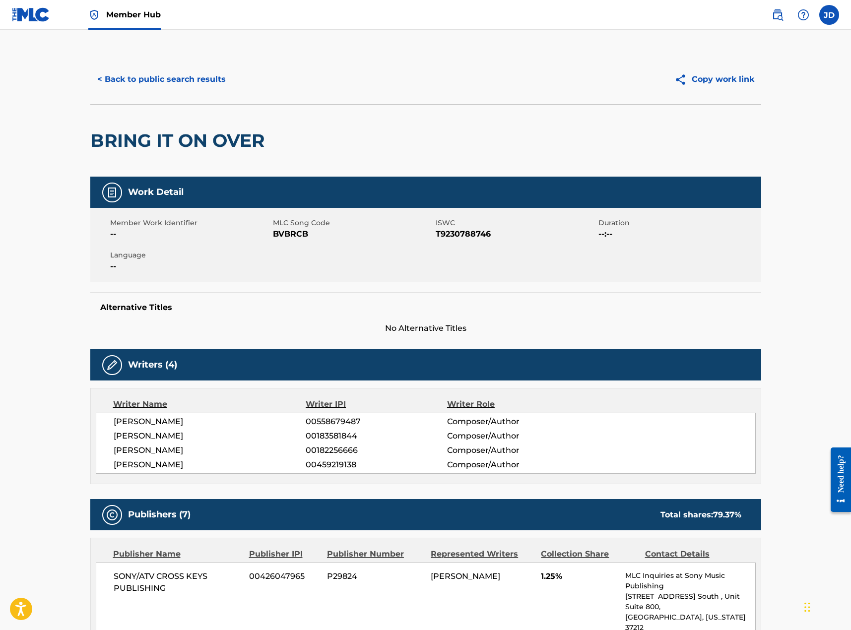
click at [138, 17] on span "Member Hub" at bounding box center [133, 14] width 55 height 11
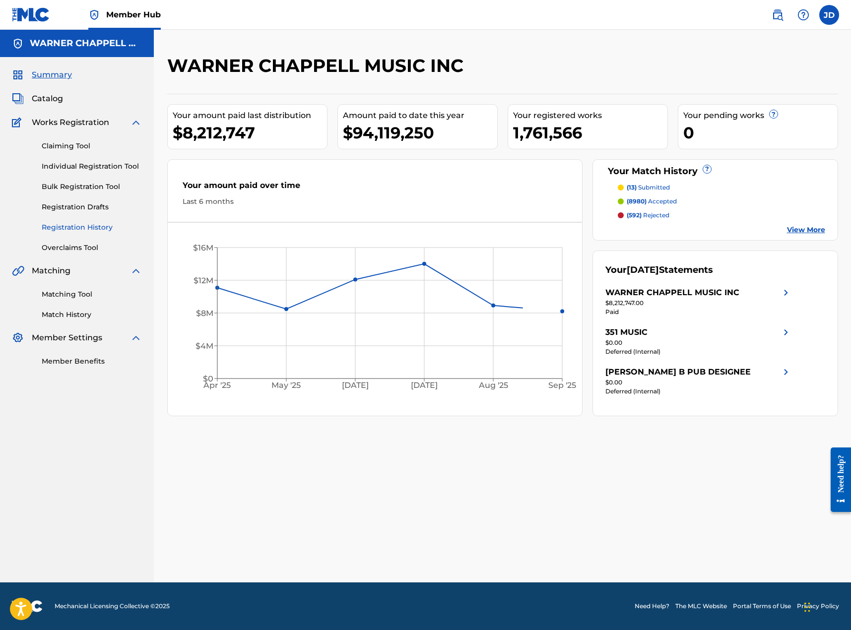
click at [70, 227] on link "Registration History" at bounding box center [92, 227] width 100 height 10
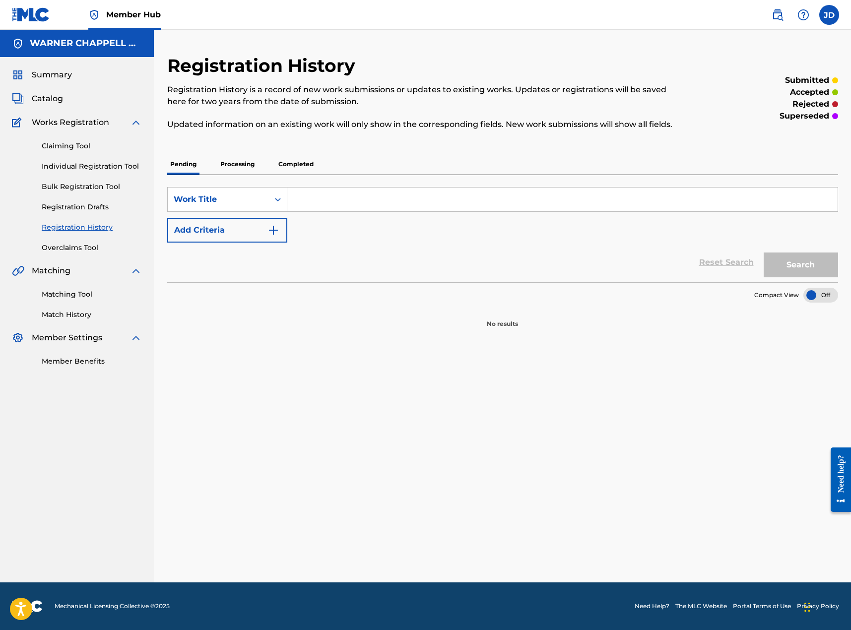
click at [314, 166] on p "Completed" at bounding box center [295, 164] width 41 height 21
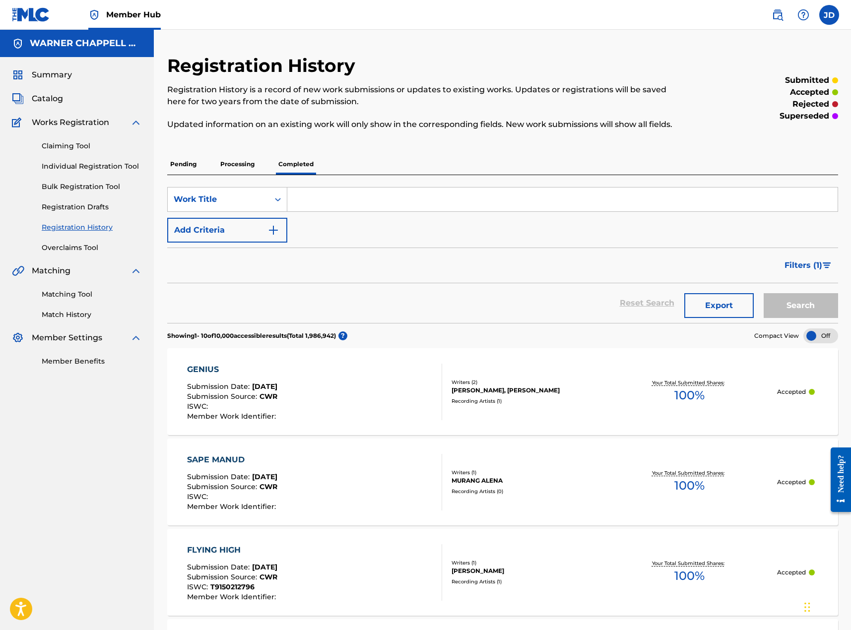
click at [360, 199] on input "Search Form" at bounding box center [562, 200] width 550 height 24
paste input "DANCIN' ON A DIRT ROAD"
type input "DANCIN' ON A DIRT ROAD"
click at [764, 293] on button "Search" at bounding box center [801, 305] width 74 height 25
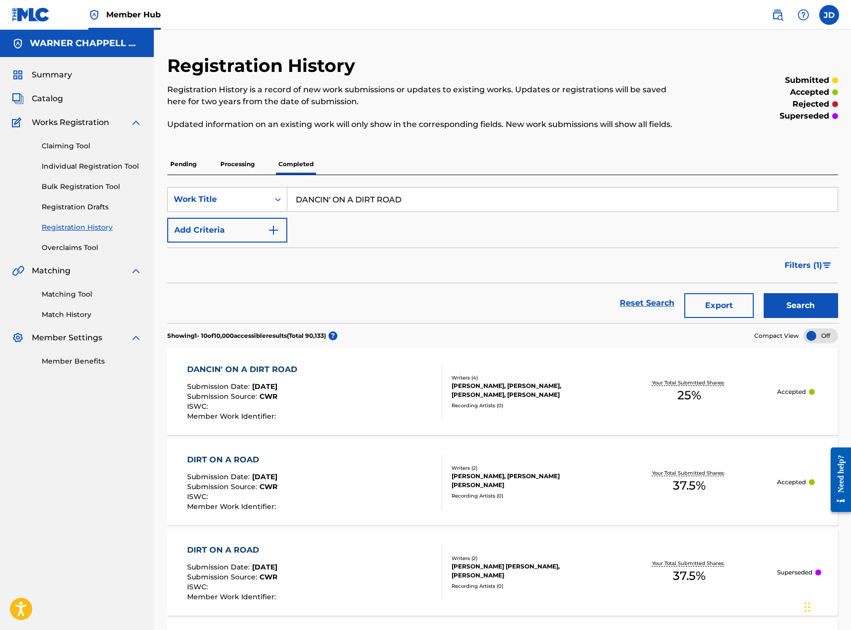
click at [410, 388] on div "DANCIN' ON A DIRT ROAD Submission Date : Jan 28, 2024 Submission Source : CWR I…" at bounding box center [314, 392] width 255 height 57
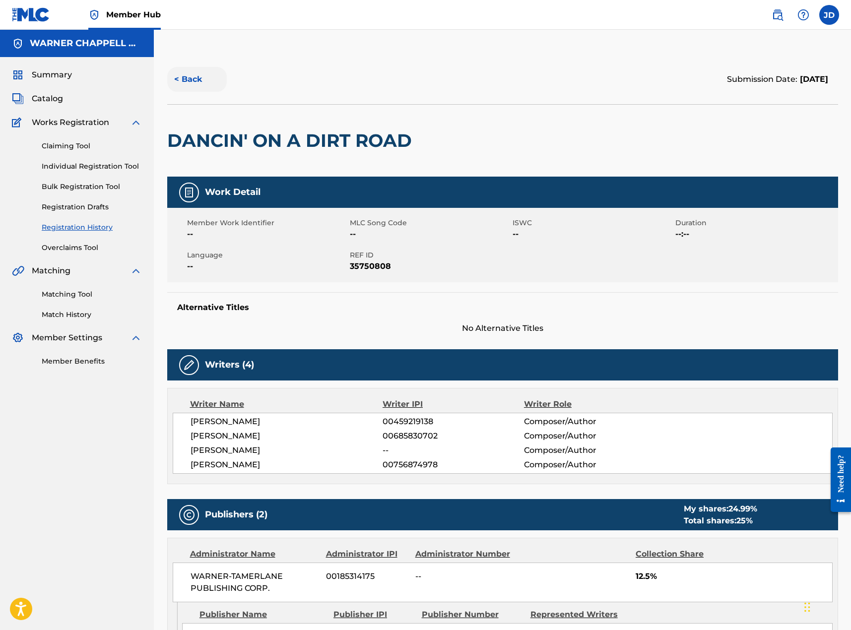
click at [181, 84] on button "< Back" at bounding box center [197, 79] width 60 height 25
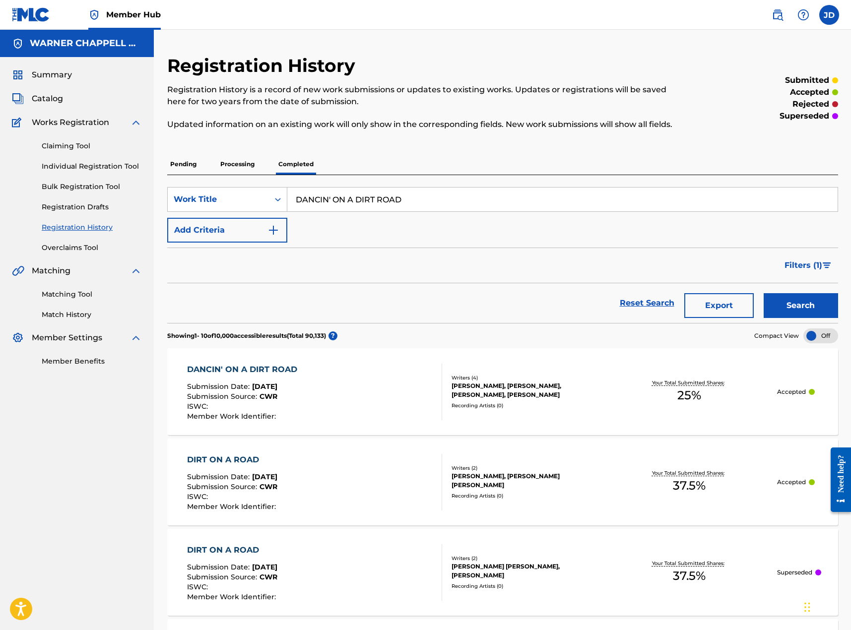
drag, startPoint x: 422, startPoint y: 196, endPoint x: 154, endPoint y: 147, distance: 272.5
paste input "IAMONDS ARE FOREVER"
type input "DIAMONDS ARE FOREVER"
click at [764, 293] on button "Search" at bounding box center [801, 305] width 74 height 25
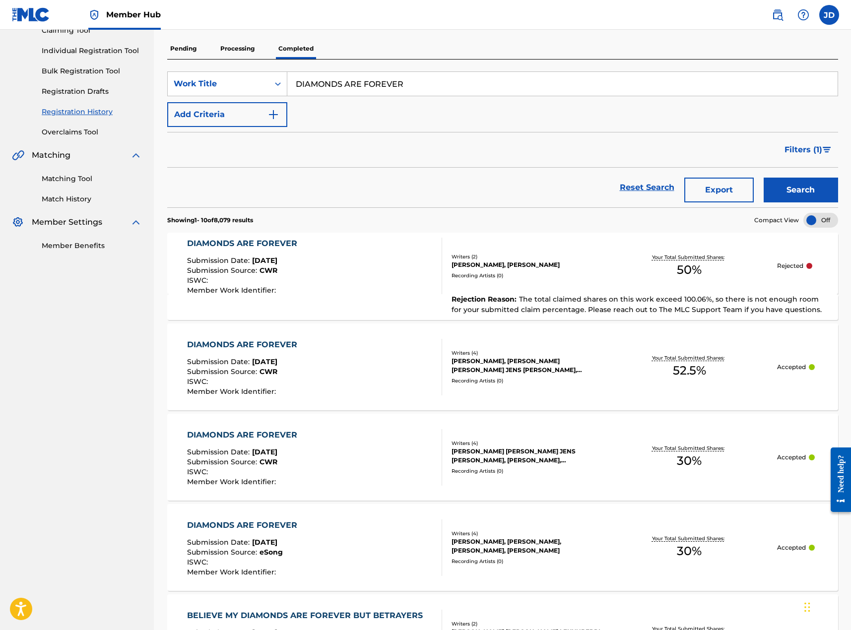
scroll to position [149, 0]
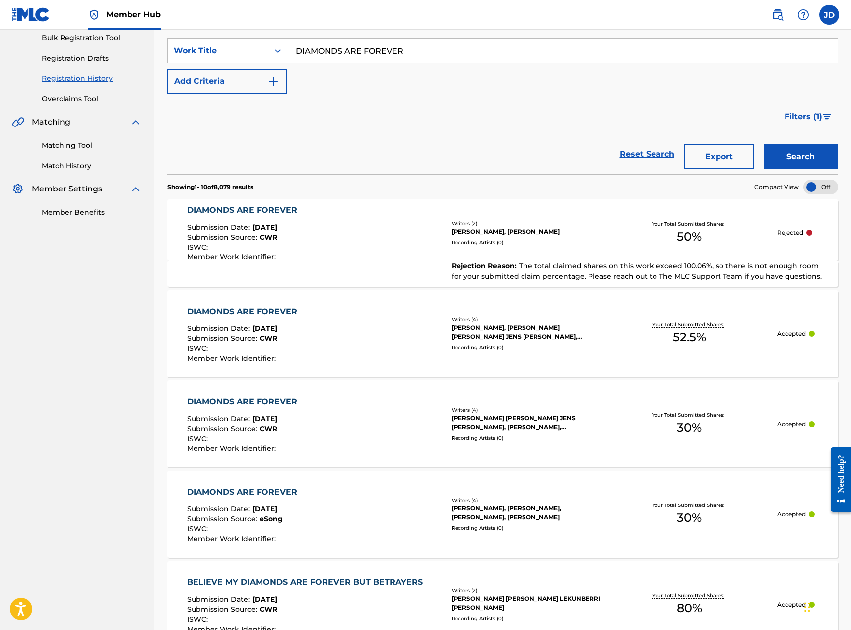
click at [382, 333] on div "DIAMONDS ARE FOREVER Submission Date : Mar 02, 2025 Submission Source : CWR ISW…" at bounding box center [314, 334] width 255 height 57
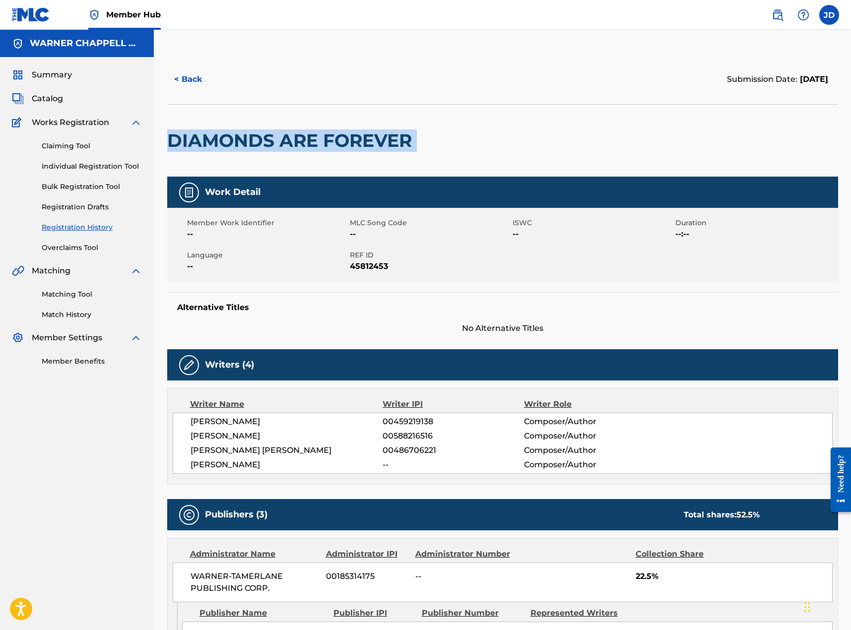
drag, startPoint x: 436, startPoint y: 142, endPoint x: 360, endPoint y: 73, distance: 102.2
click at [161, 141] on div "< Back Submission Date: March 03, 2025 DIAMONDS ARE FOREVER Work Detail Member …" at bounding box center [502, 551] width 695 height 993
click at [780, 17] on img at bounding box center [778, 15] width 12 height 12
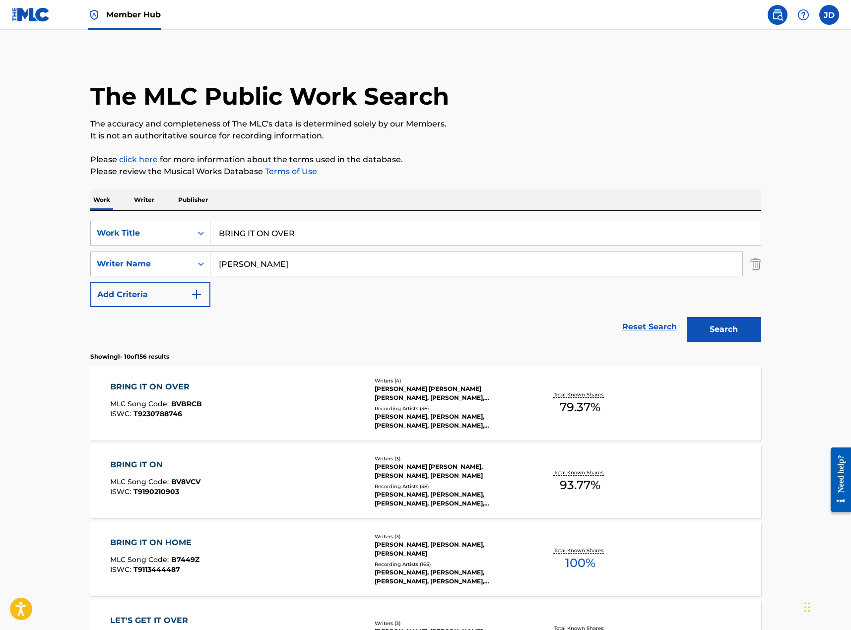
drag, startPoint x: 317, startPoint y: 236, endPoint x: 95, endPoint y: 211, distance: 223.1
click at [95, 211] on div "SearchWithCriteriaab139dde-8c38-4d9e-a2e9-6f01d9c78f3a Work Title BRING IT ON O…" at bounding box center [425, 279] width 671 height 136
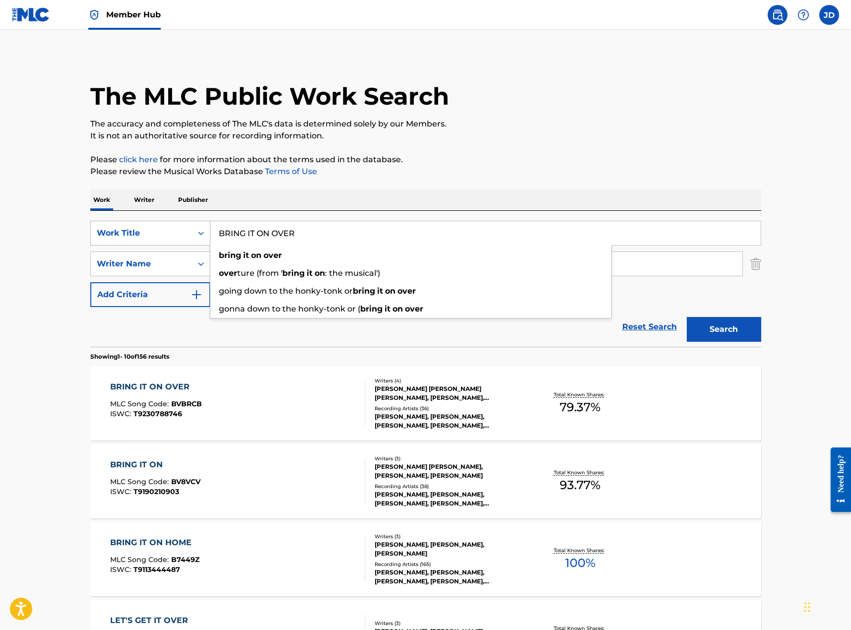
paste input "Search Form"
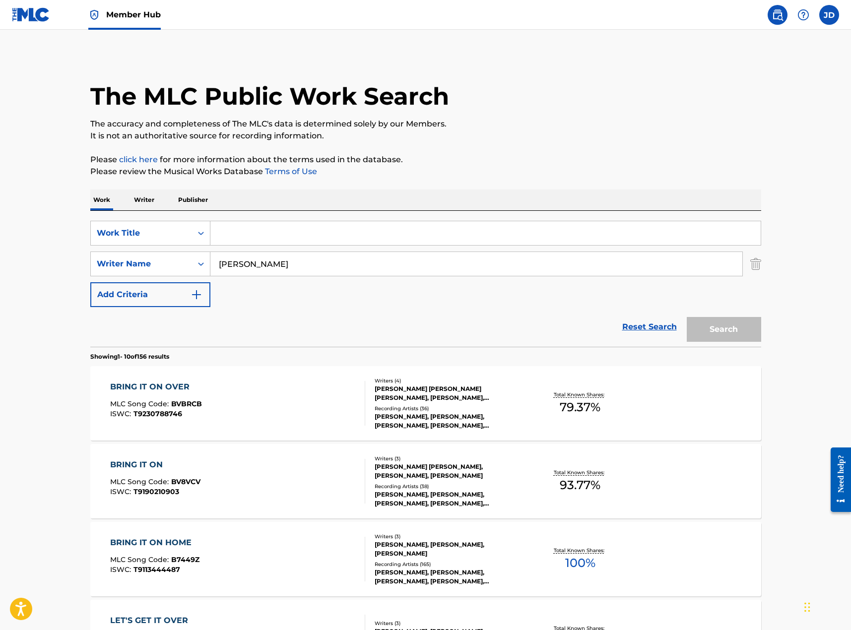
click at [329, 236] on input "Search Form" at bounding box center [485, 233] width 550 height 24
paste input "d"
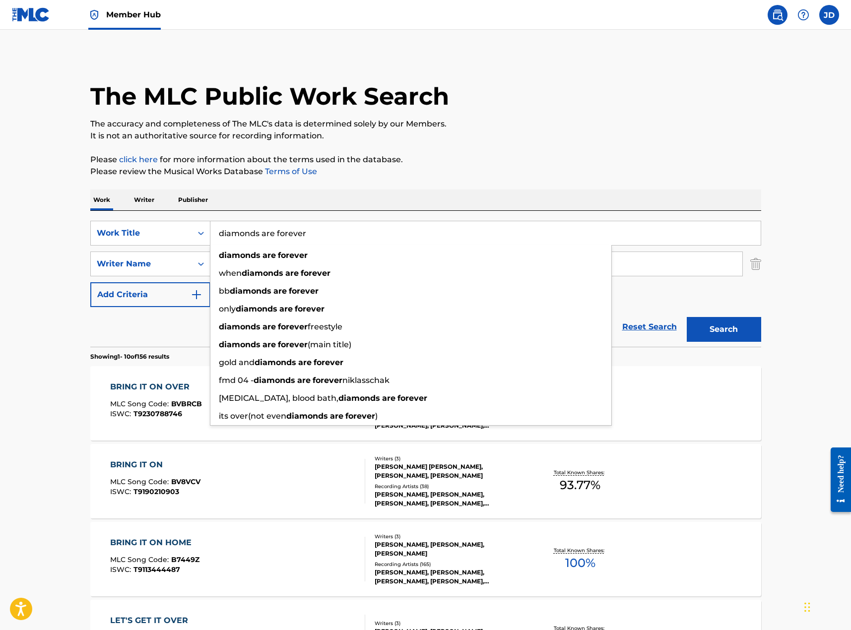
type input "diamonds are forever"
click at [687, 317] on button "Search" at bounding box center [724, 329] width 74 height 25
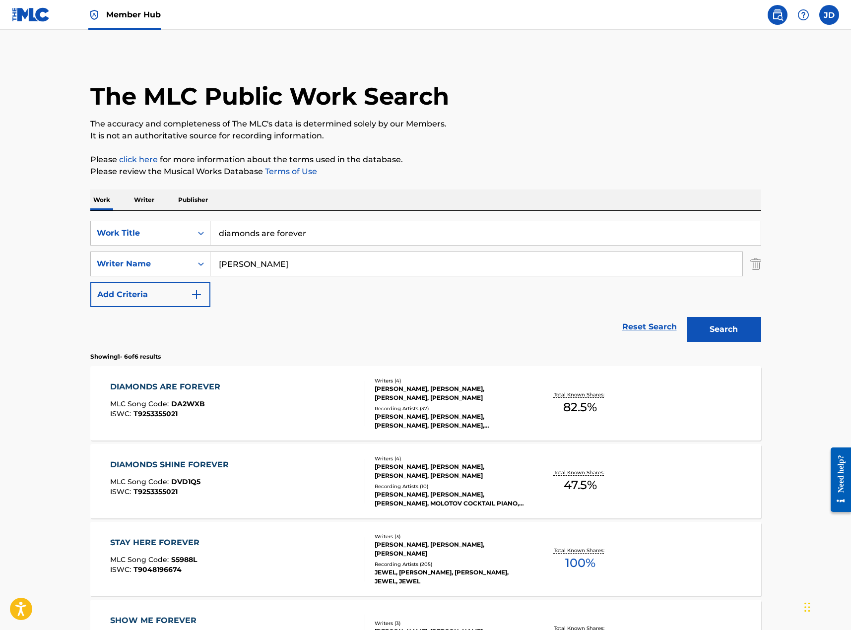
click at [297, 416] on div "DIAMONDS ARE FOREVER MLC Song Code : DA2WXB ISWC : T9253355021" at bounding box center [237, 403] width 255 height 45
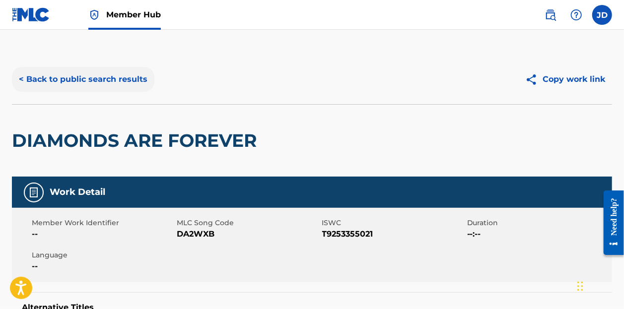
click at [77, 77] on button "< Back to public search results" at bounding box center [83, 79] width 142 height 25
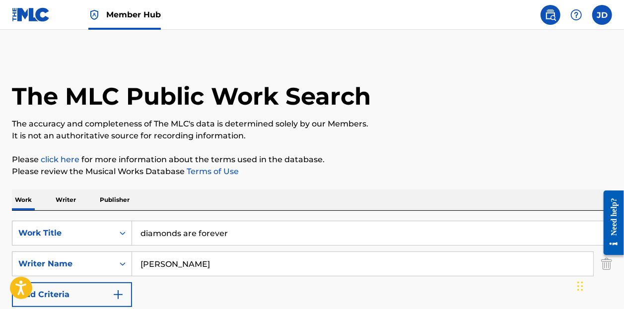
click at [32, 19] on img at bounding box center [31, 14] width 38 height 14
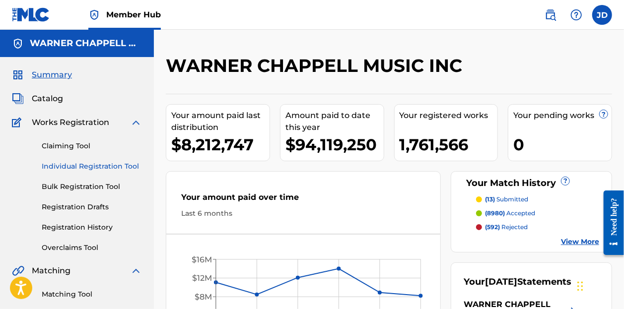
click at [73, 167] on link "Individual Registration Tool" at bounding box center [92, 166] width 100 height 10
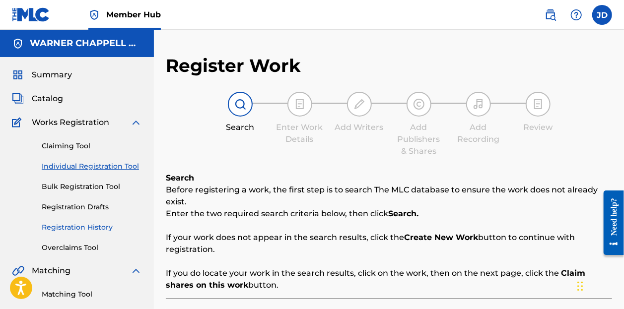
click at [80, 223] on link "Registration History" at bounding box center [92, 227] width 100 height 10
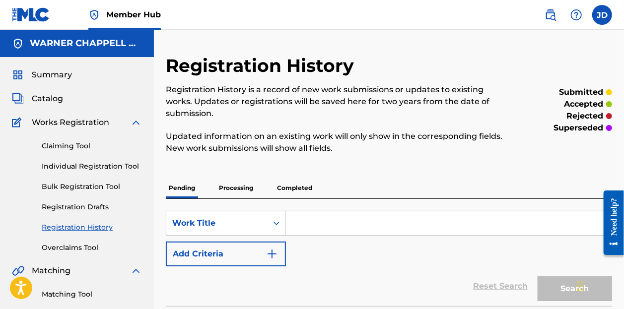
click at [283, 186] on p "Completed" at bounding box center [294, 188] width 41 height 21
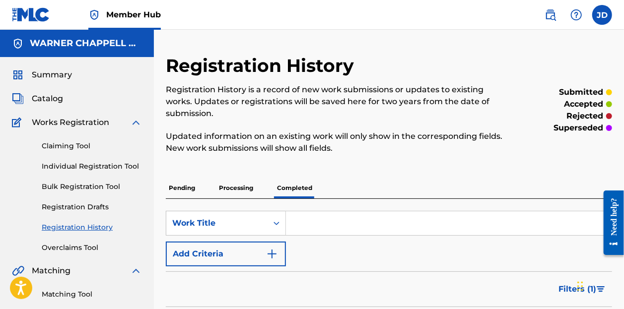
click at [338, 228] on input "Search Form" at bounding box center [449, 223] width 326 height 24
paste input "DOWN TO ONE"
type input "D"
type input "don't make me love you"
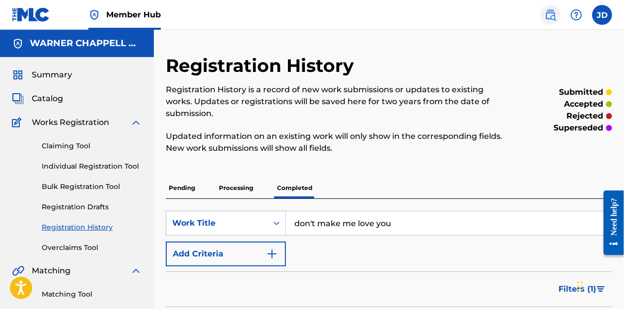
click at [548, 18] on img at bounding box center [550, 15] width 12 height 12
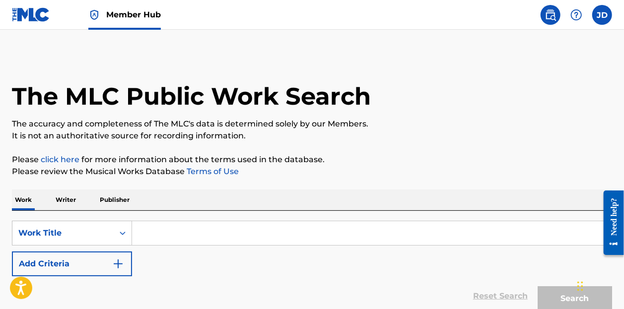
click at [132, 228] on input "Search Form" at bounding box center [371, 233] width 479 height 24
paste input "DON'T MAKE ME LOVE YOU"
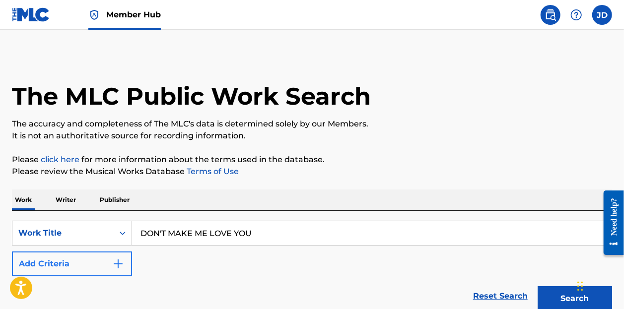
type input "DON'T MAKE ME LOVE YOU"
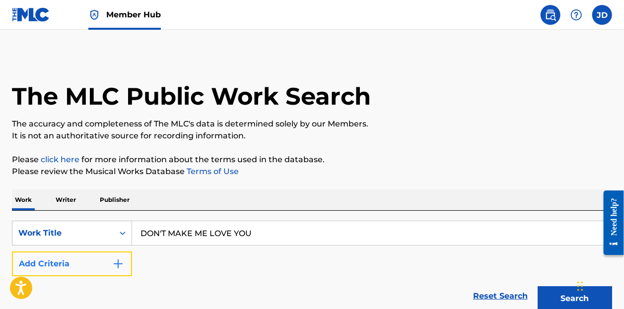
click at [110, 266] on button "Add Criteria" at bounding box center [72, 264] width 120 height 25
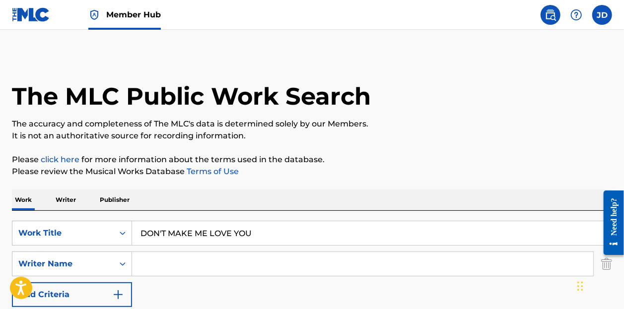
click at [162, 261] on input "Search Form" at bounding box center [362, 264] width 461 height 24
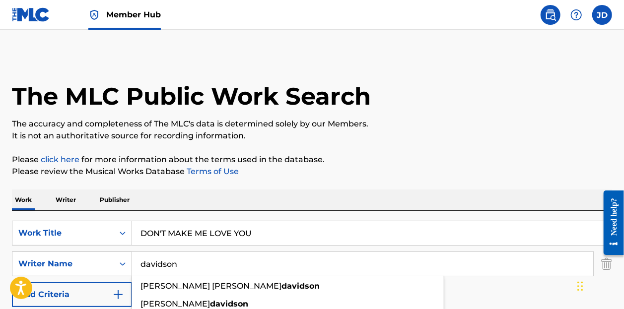
type input "davidson"
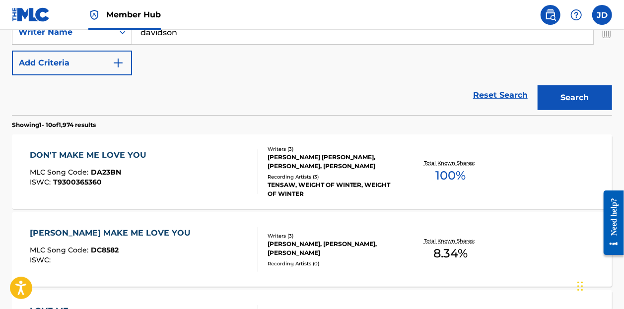
scroll to position [233, 0]
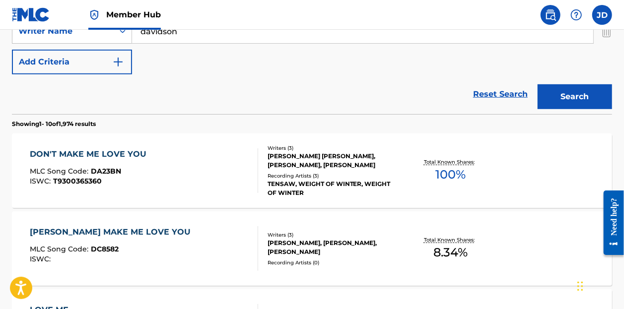
click at [195, 166] on div "DON'T MAKE ME LOVE YOU MLC Song Code : DA23BN ISWC : T9300365360" at bounding box center [144, 170] width 228 height 45
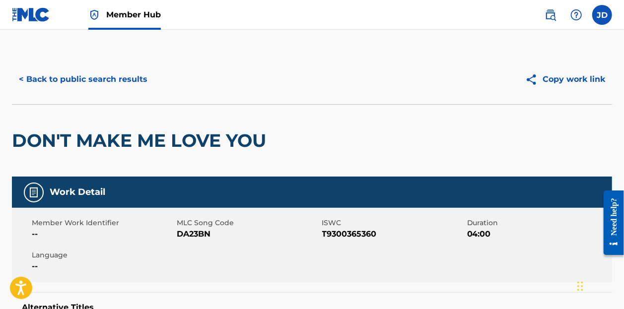
click at [30, 11] on img at bounding box center [31, 14] width 38 height 14
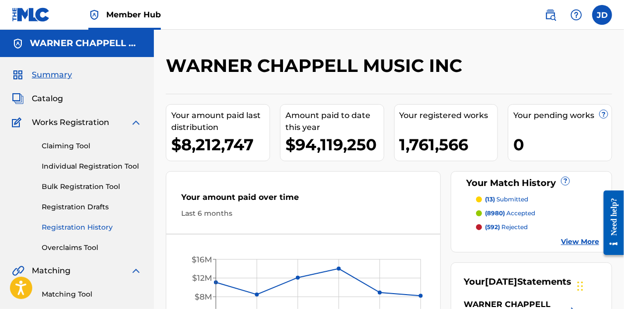
click at [77, 231] on link "Registration History" at bounding box center [92, 227] width 100 height 10
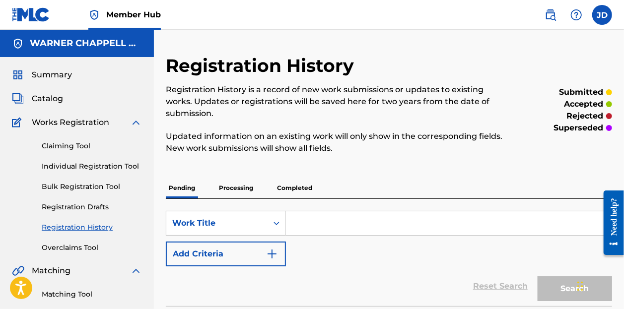
click at [311, 224] on input "Search Form" at bounding box center [449, 223] width 326 height 24
click at [294, 193] on p "Completed" at bounding box center [294, 188] width 41 height 21
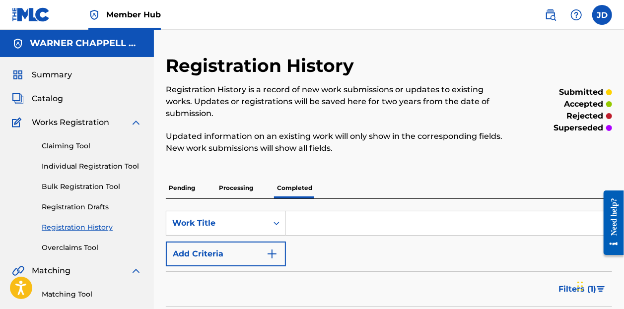
click at [325, 231] on input "Search Form" at bounding box center [449, 223] width 326 height 24
type input "don't make me love you"
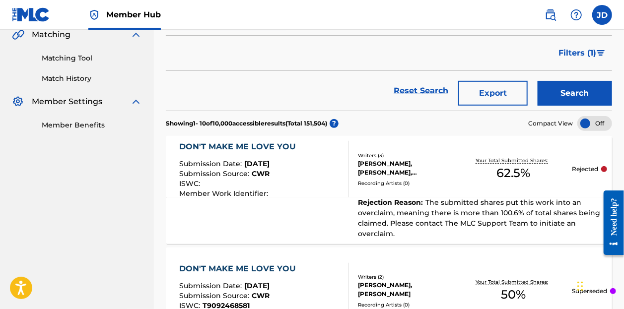
scroll to position [240, 0]
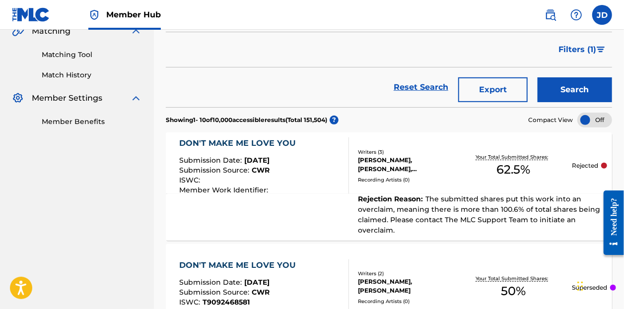
click at [306, 202] on div "Rejection Reason : The submitted shares put this work into an overclaim, meanin…" at bounding box center [389, 217] width 446 height 47
